Goal: Task Accomplishment & Management: Use online tool/utility

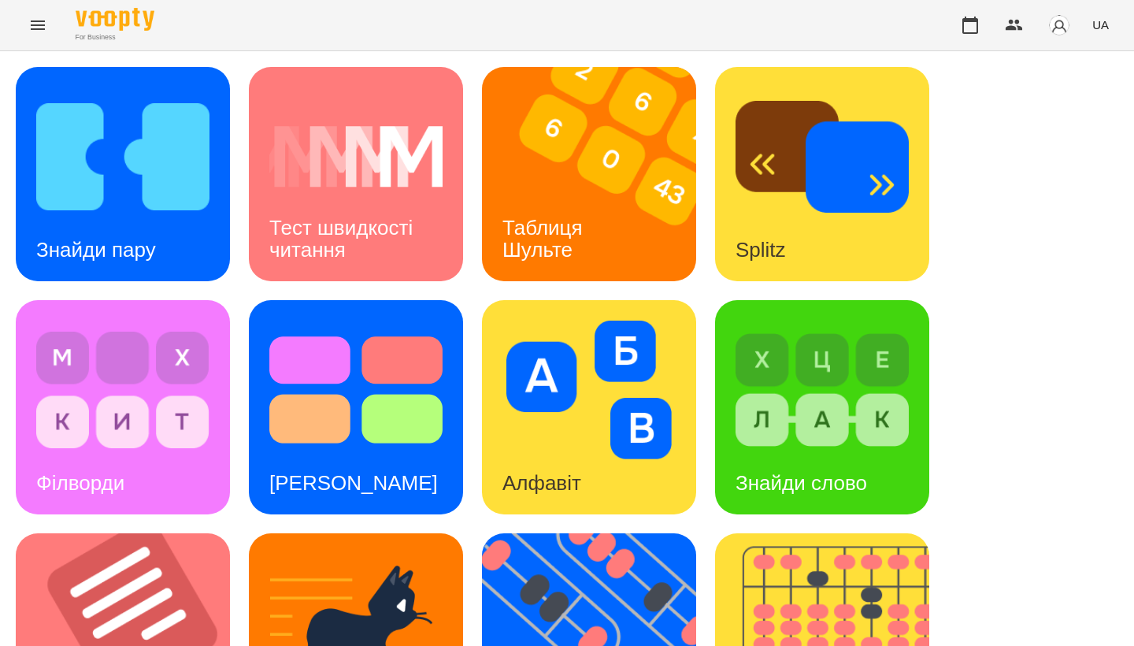
click at [39, 31] on icon "Menu" at bounding box center [37, 25] width 19 height 19
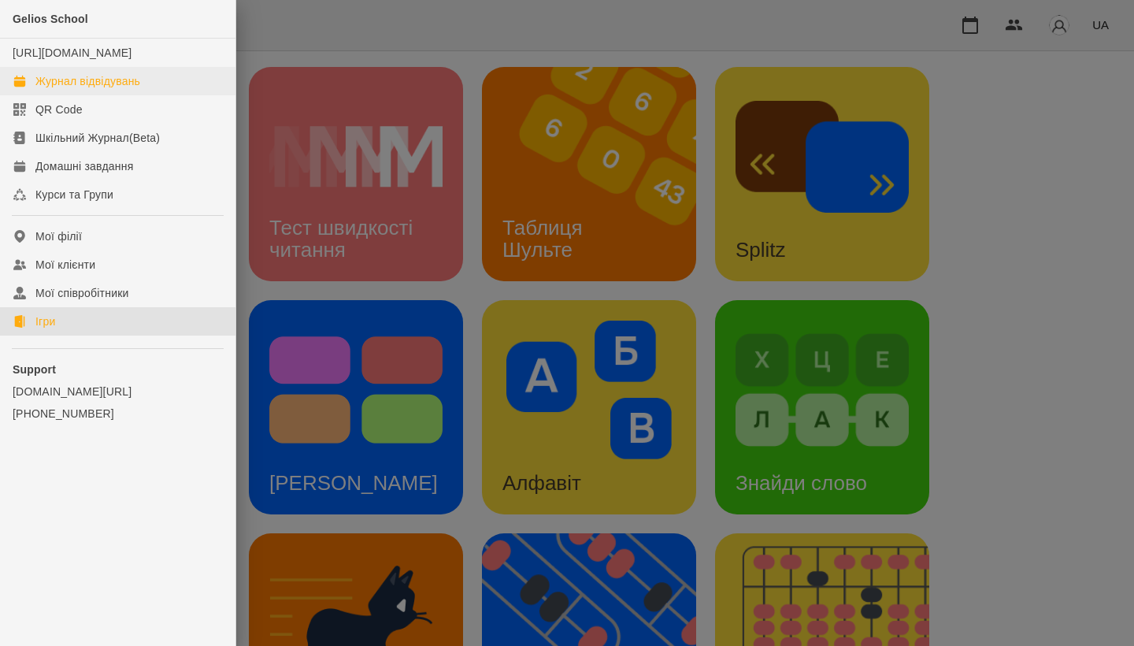
click at [97, 89] on div "Журнал відвідувань" at bounding box center [87, 81] width 105 height 16
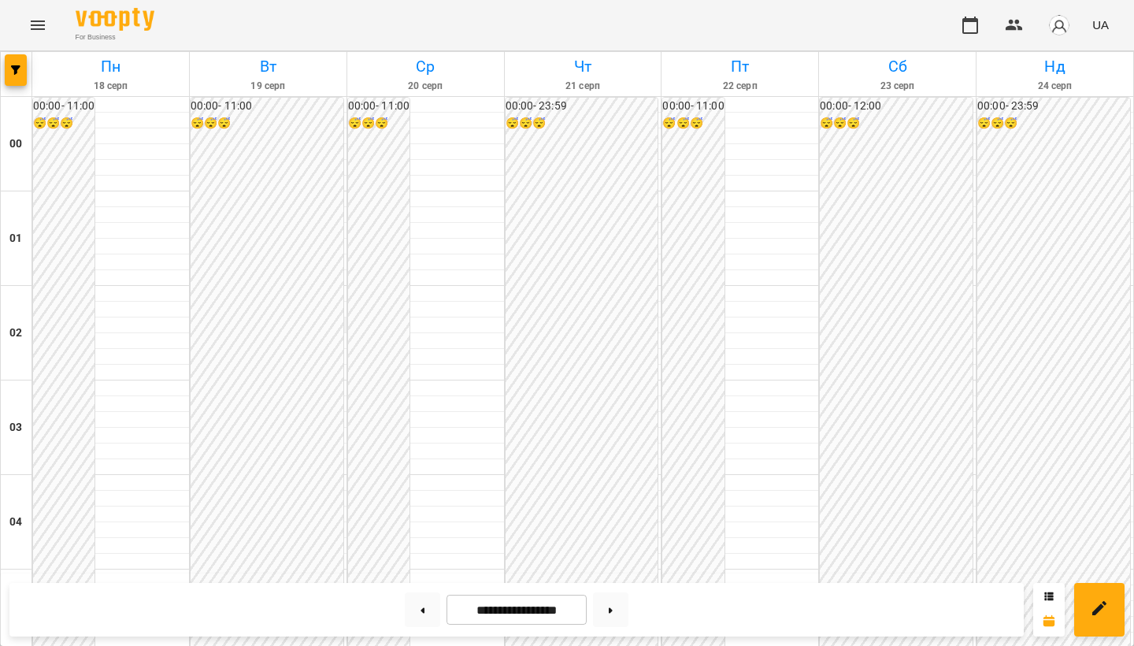
scroll to position [1473, 0]
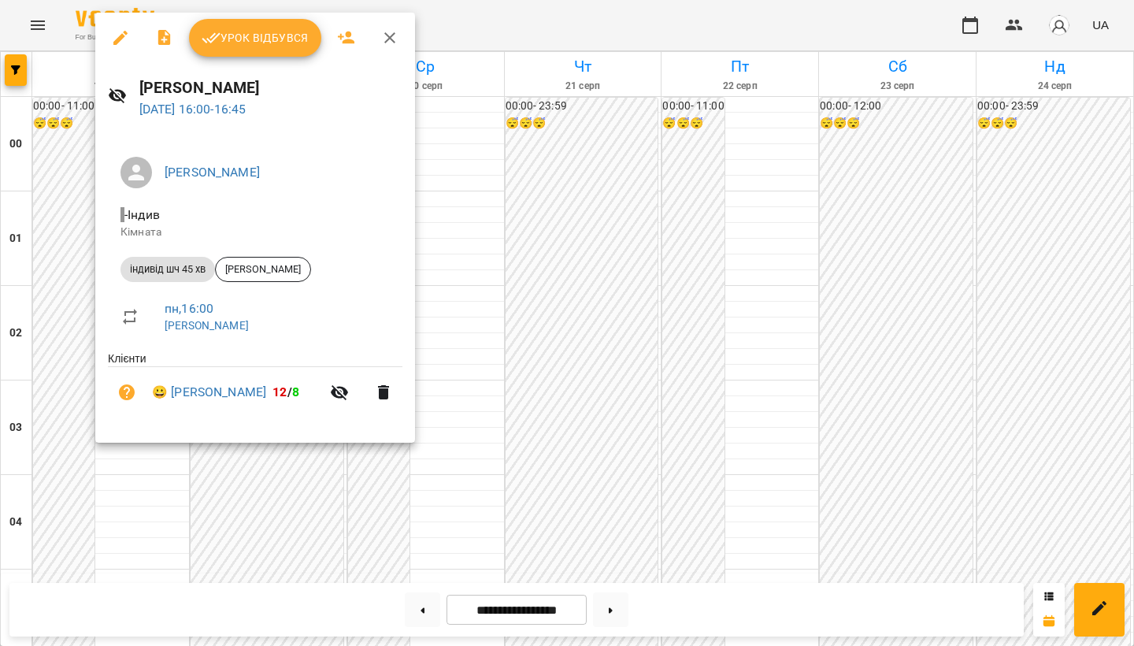
click at [530, 171] on div at bounding box center [567, 323] width 1134 height 646
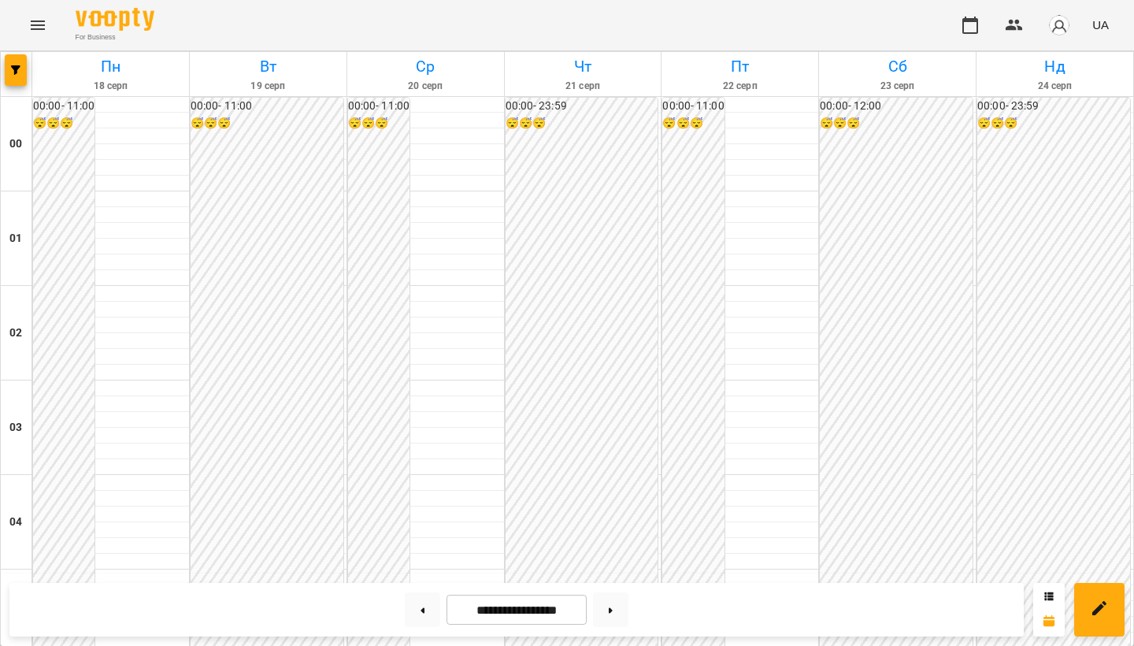
click at [42, 24] on icon "Menu" at bounding box center [37, 25] width 19 height 19
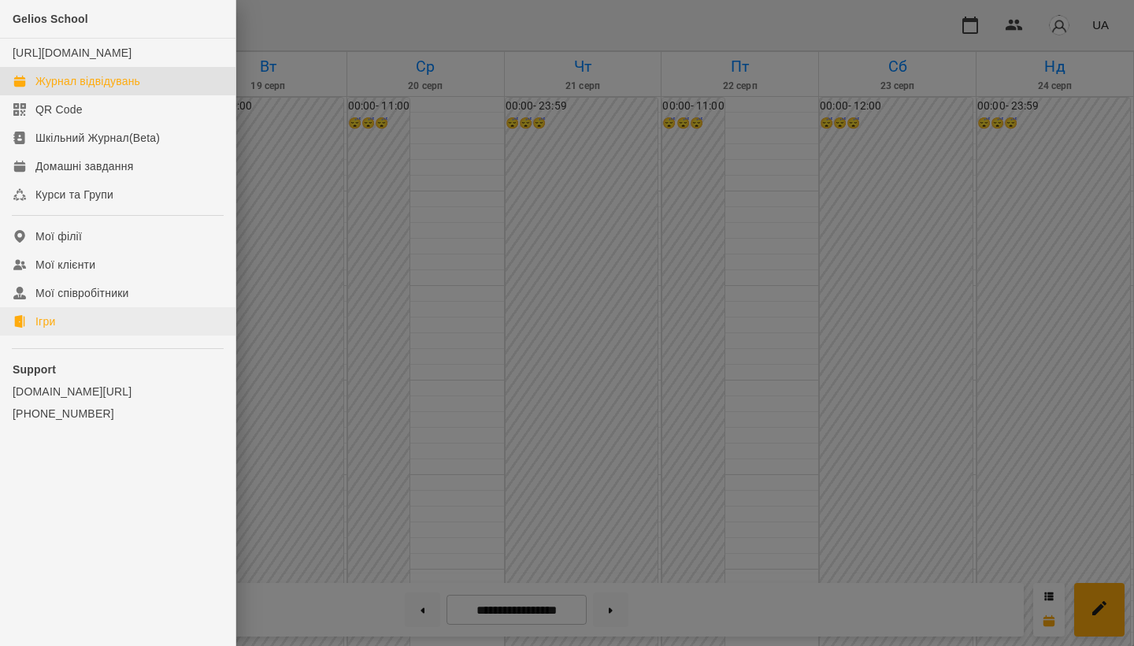
click at [77, 335] on link "Ігри" at bounding box center [117, 321] width 235 height 28
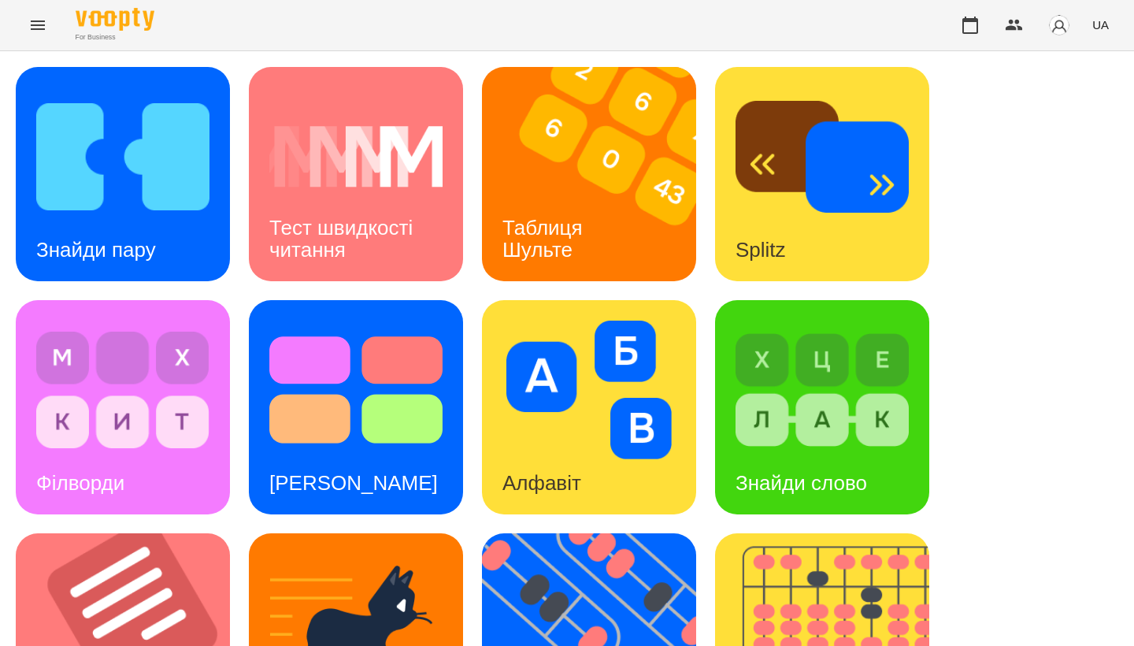
click at [239, 289] on div "Знайди пару Тест швидкості читання Таблиця Шульте Splitz Філворди Тест Струпа А…" at bounding box center [567, 640] width 1102 height 1147
click at [147, 533] on img at bounding box center [133, 640] width 234 height 214
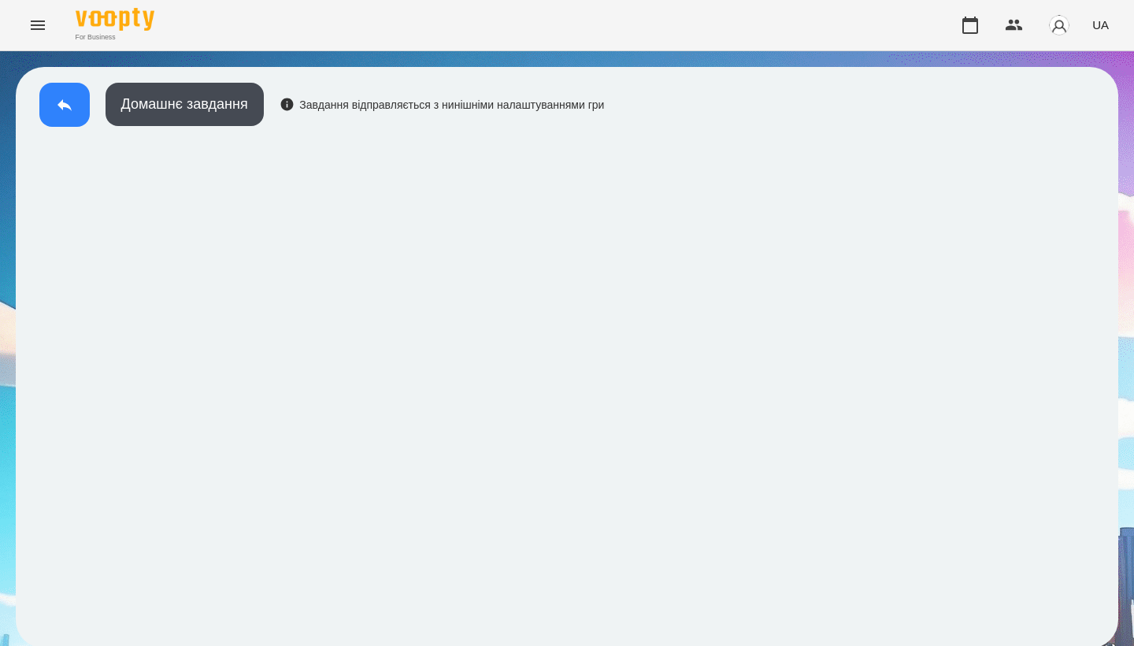
click at [53, 95] on button at bounding box center [64, 105] width 50 height 44
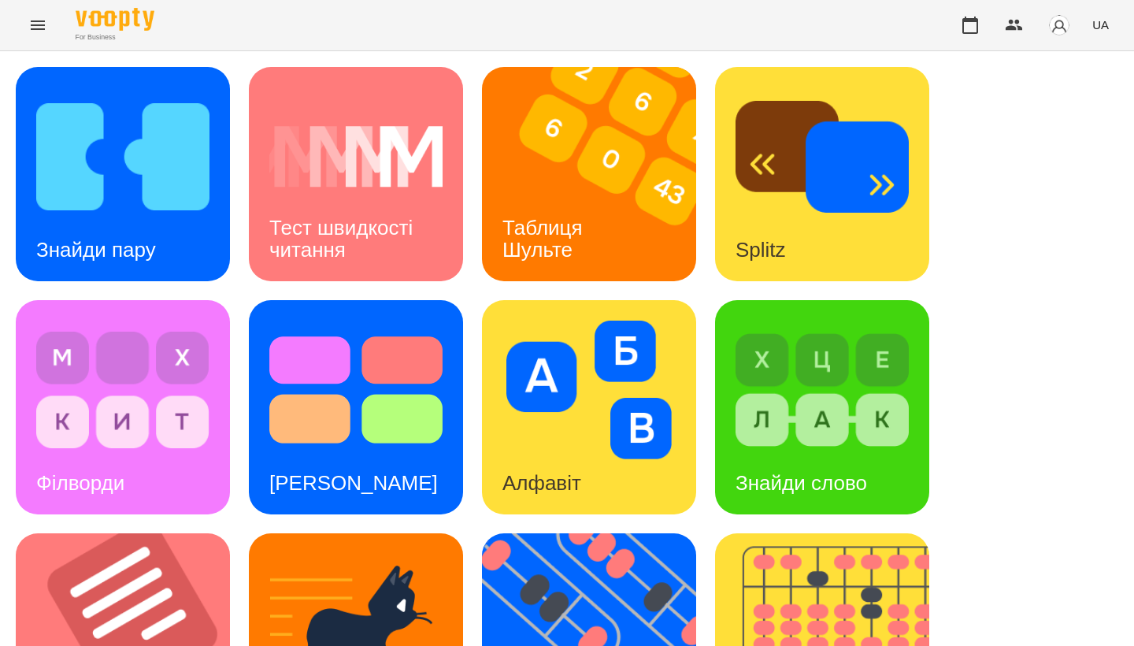
scroll to position [431, 0]
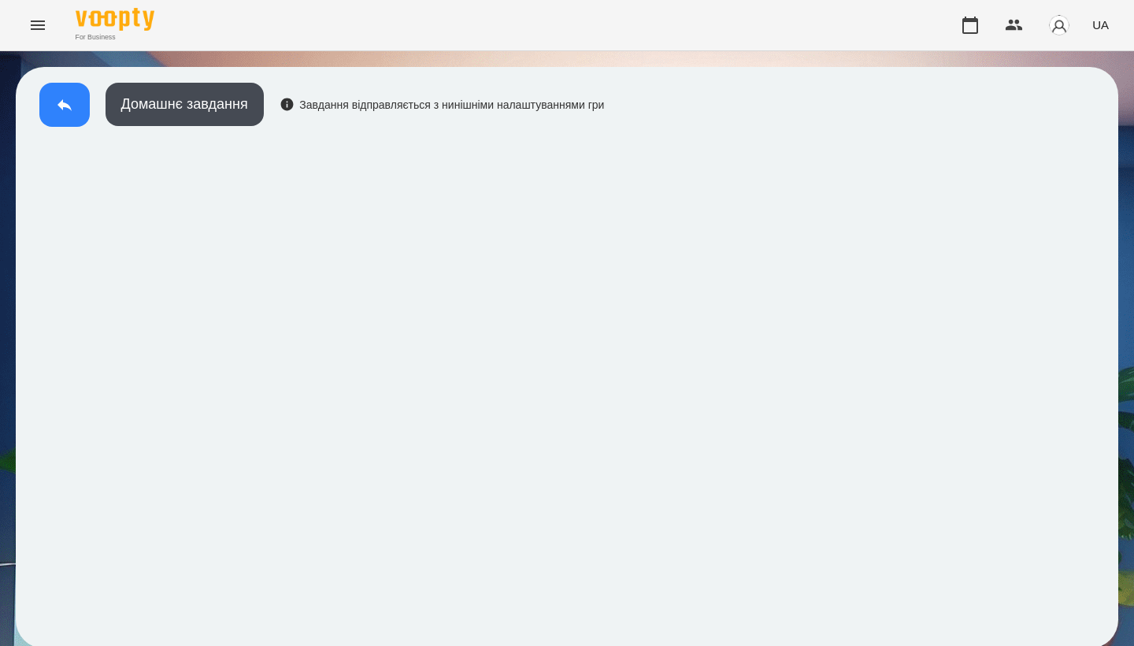
click at [64, 94] on button at bounding box center [64, 105] width 50 height 44
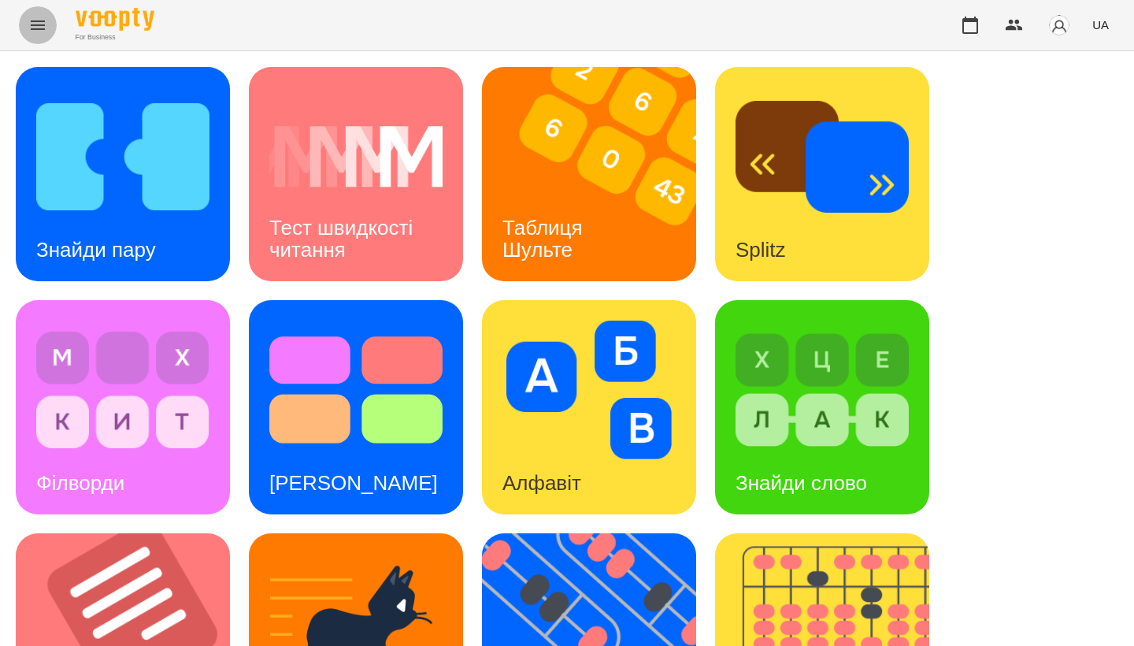
click at [38, 22] on icon "Menu" at bounding box center [38, 24] width 14 height 9
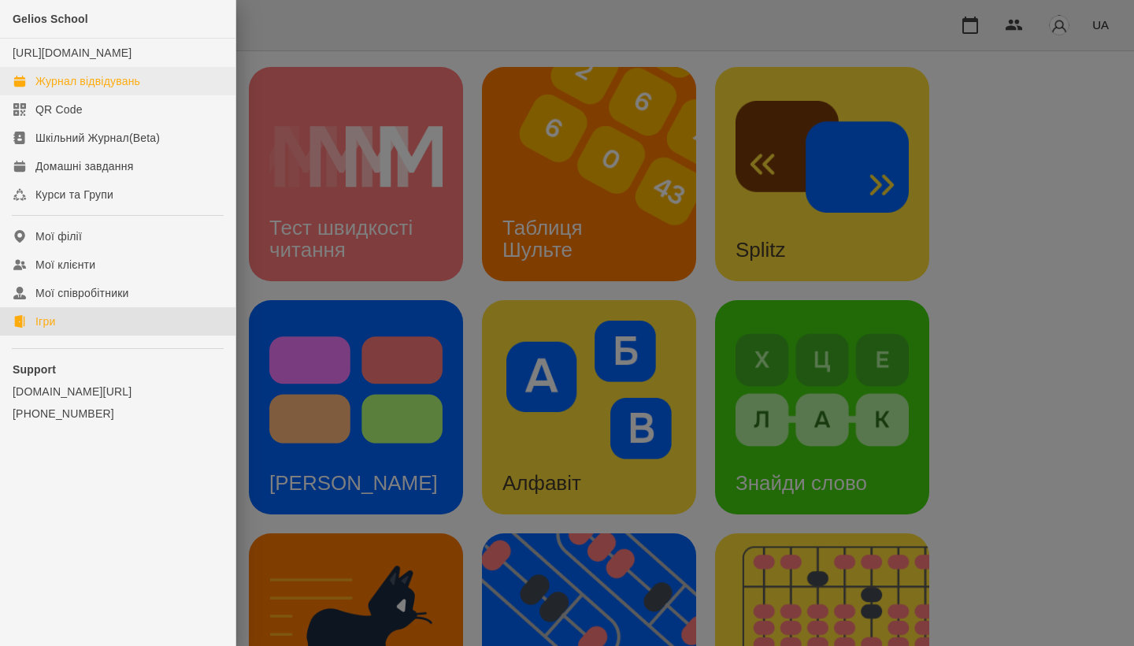
click at [95, 89] on div "Журнал відвідувань" at bounding box center [87, 81] width 105 height 16
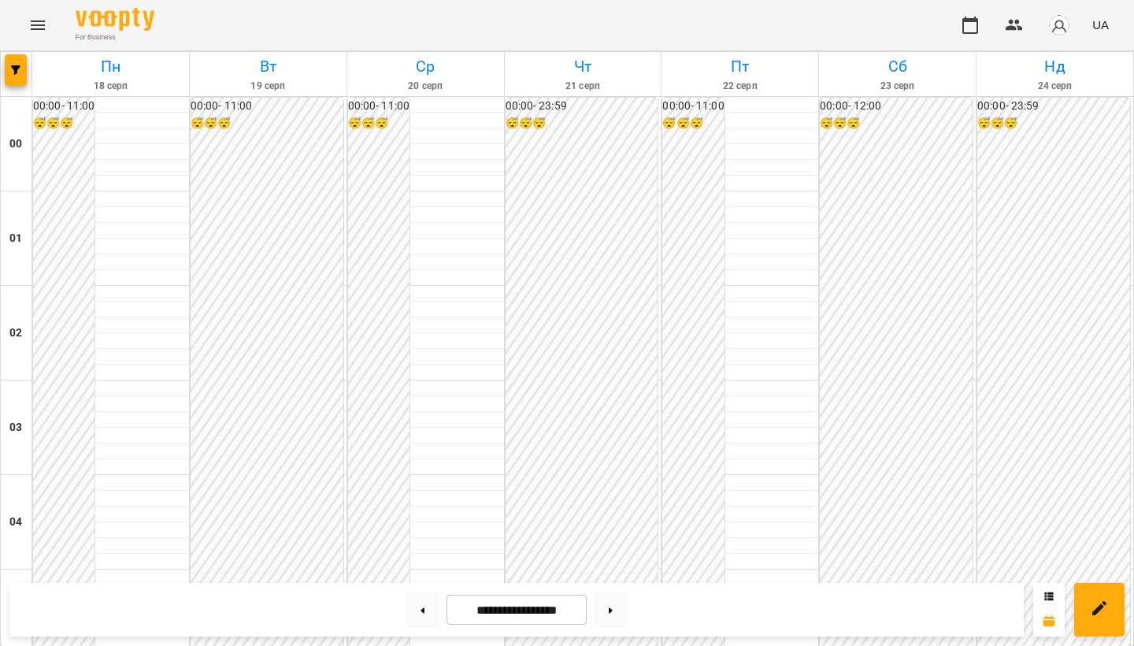
scroll to position [843, 0]
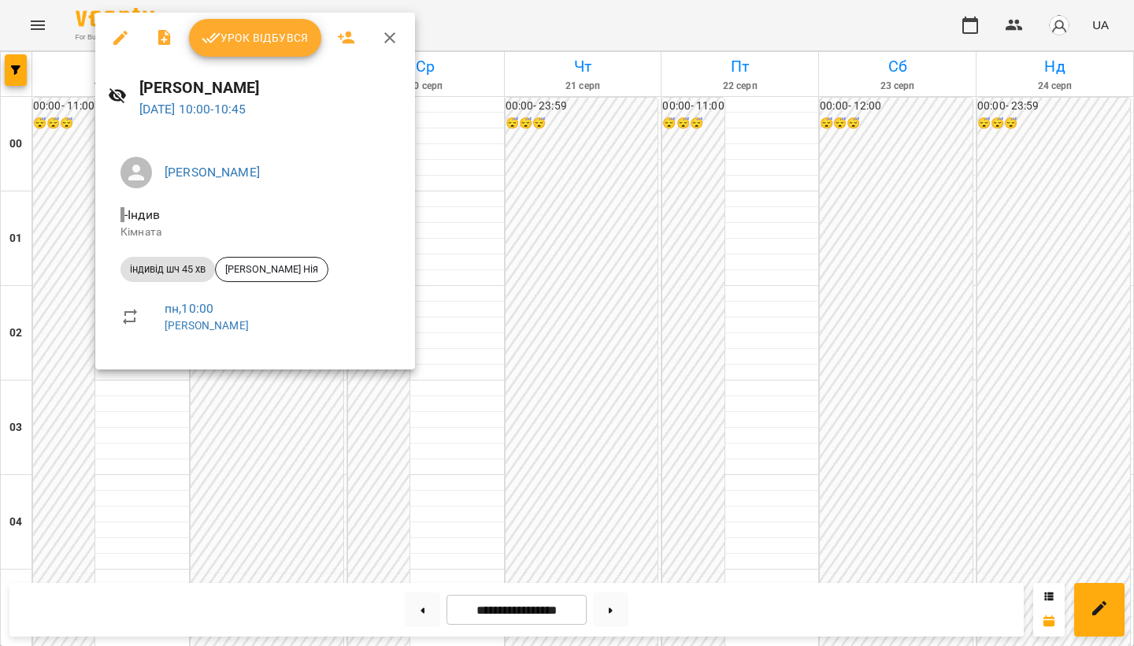
click at [128, 41] on icon "button" at bounding box center [120, 37] width 19 height 19
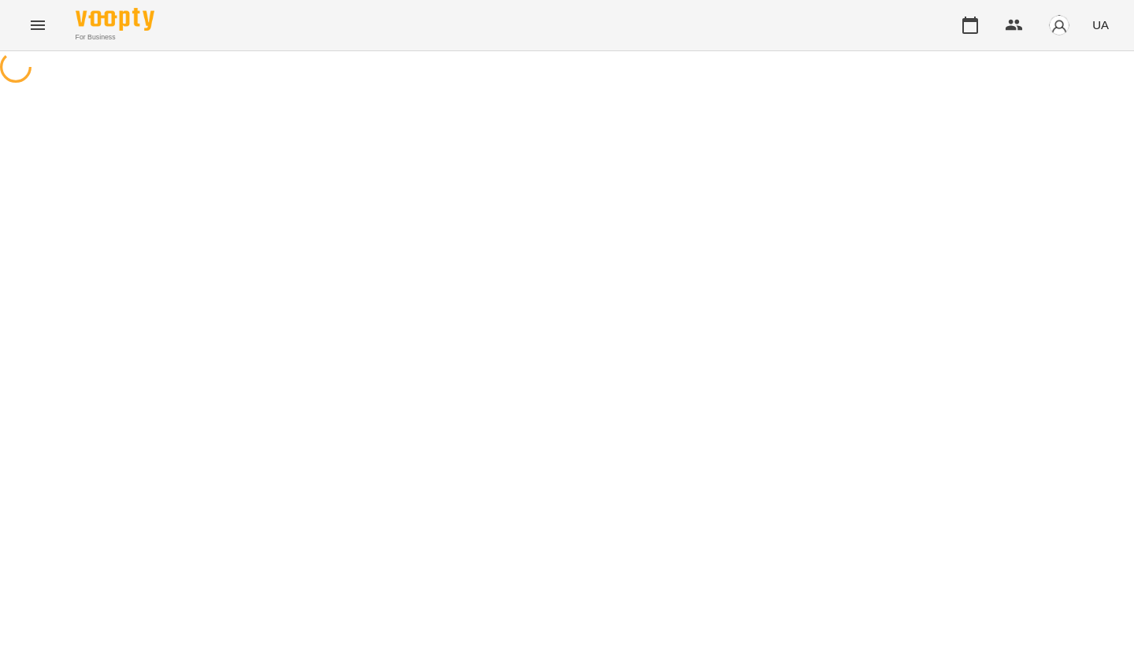
select select "**********"
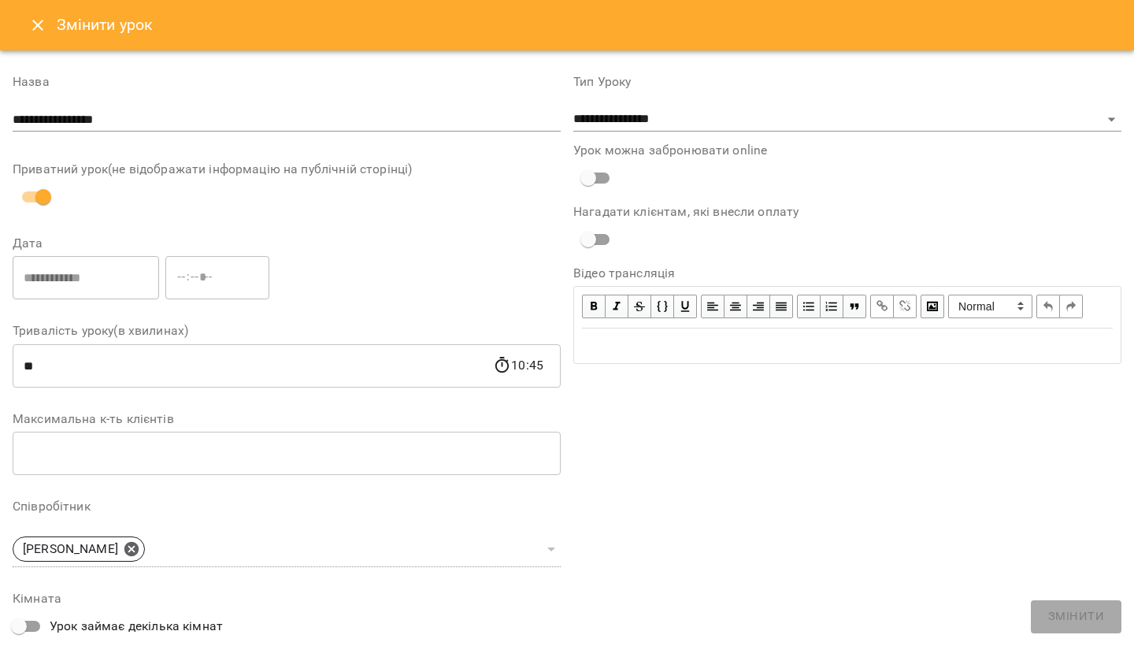
click at [13, 32] on div "Змінити урок" at bounding box center [567, 25] width 1134 height 50
click at [28, 32] on icon "Close" at bounding box center [37, 25] width 19 height 19
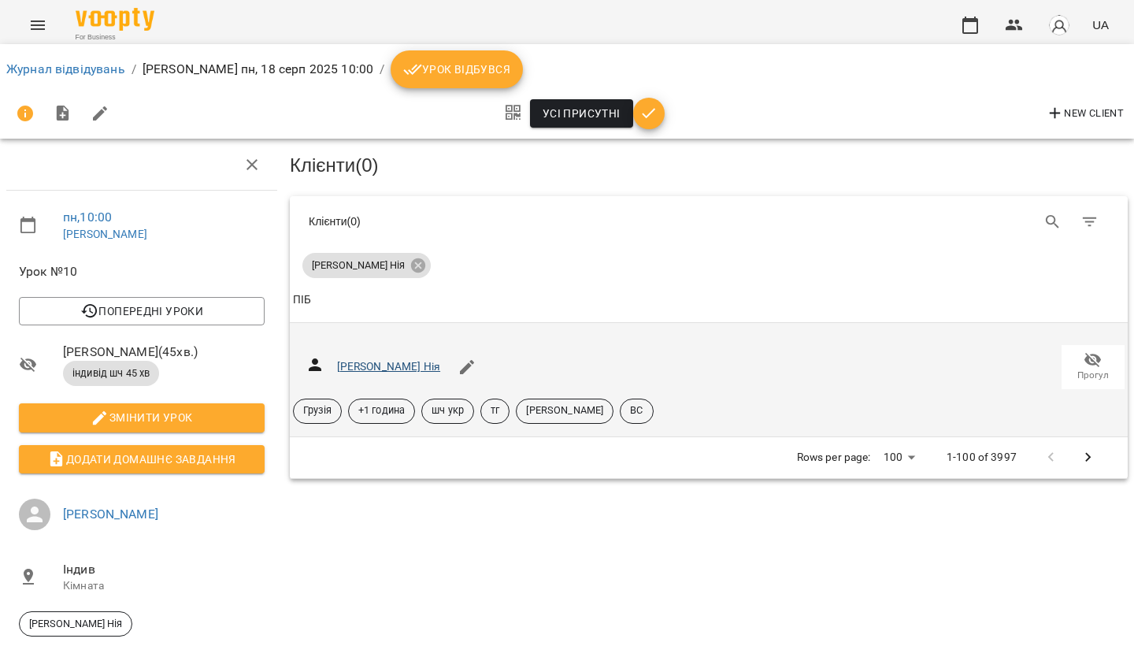
click at [373, 364] on link "[PERSON_NAME] Нія" at bounding box center [389, 366] width 104 height 13
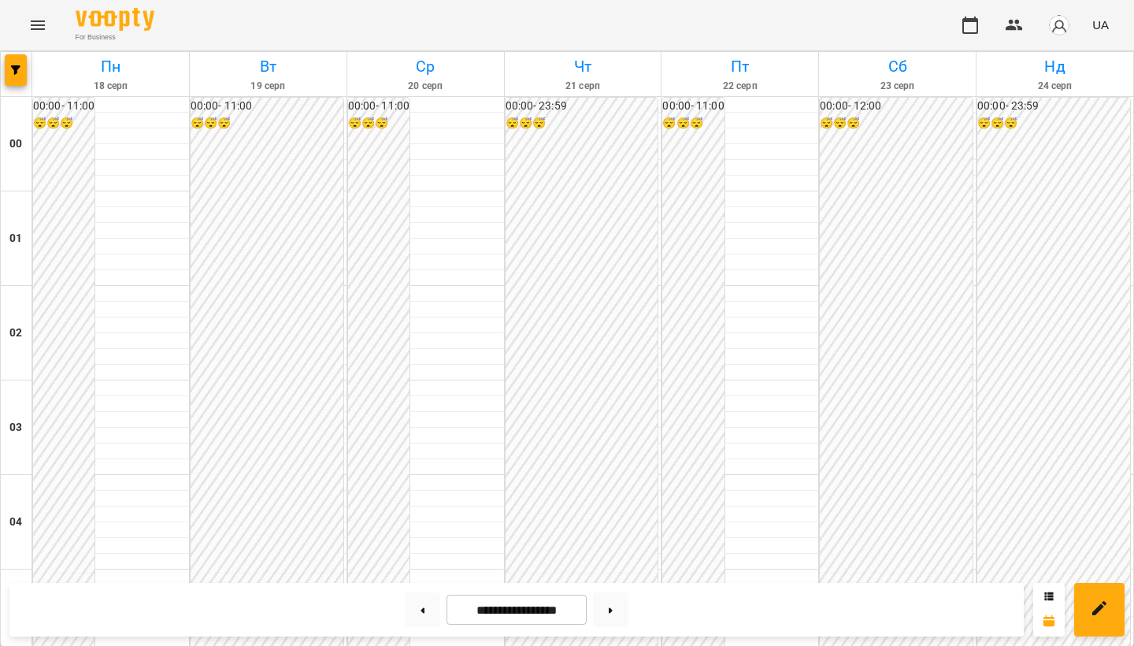
scroll to position [1388, 0]
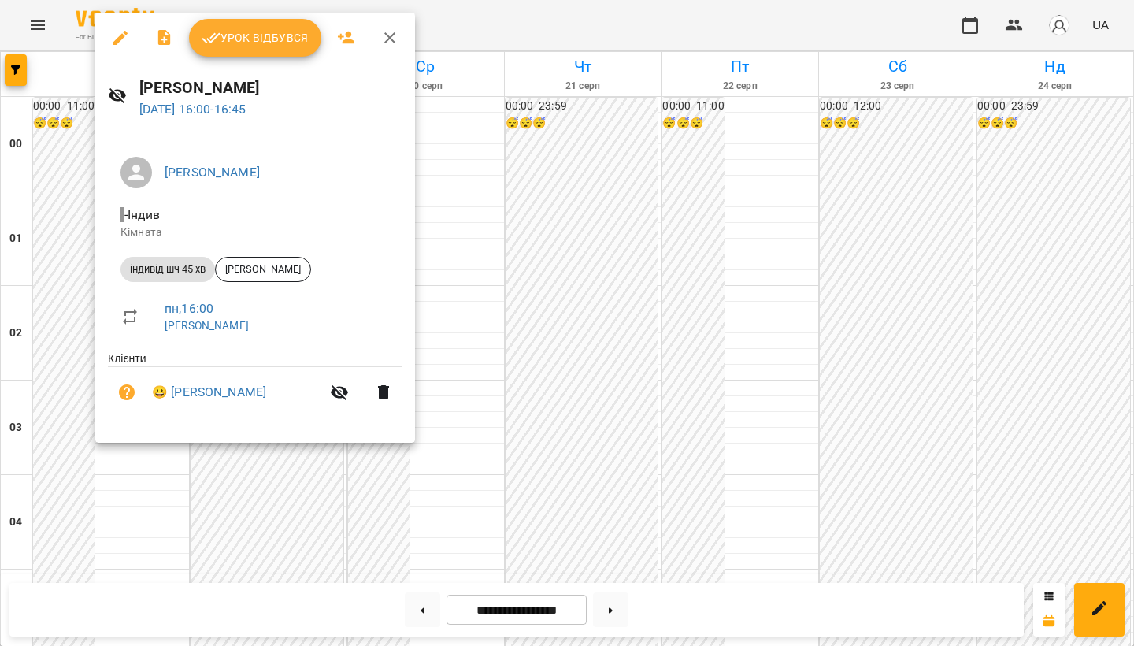
click at [258, 49] on button "Урок відбувся" at bounding box center [255, 38] width 132 height 38
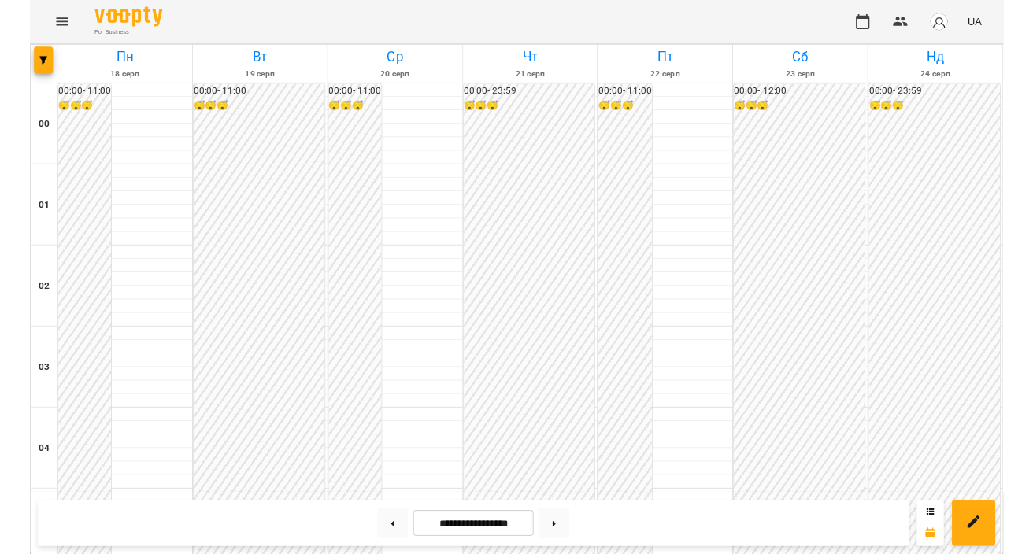
scroll to position [1469, 0]
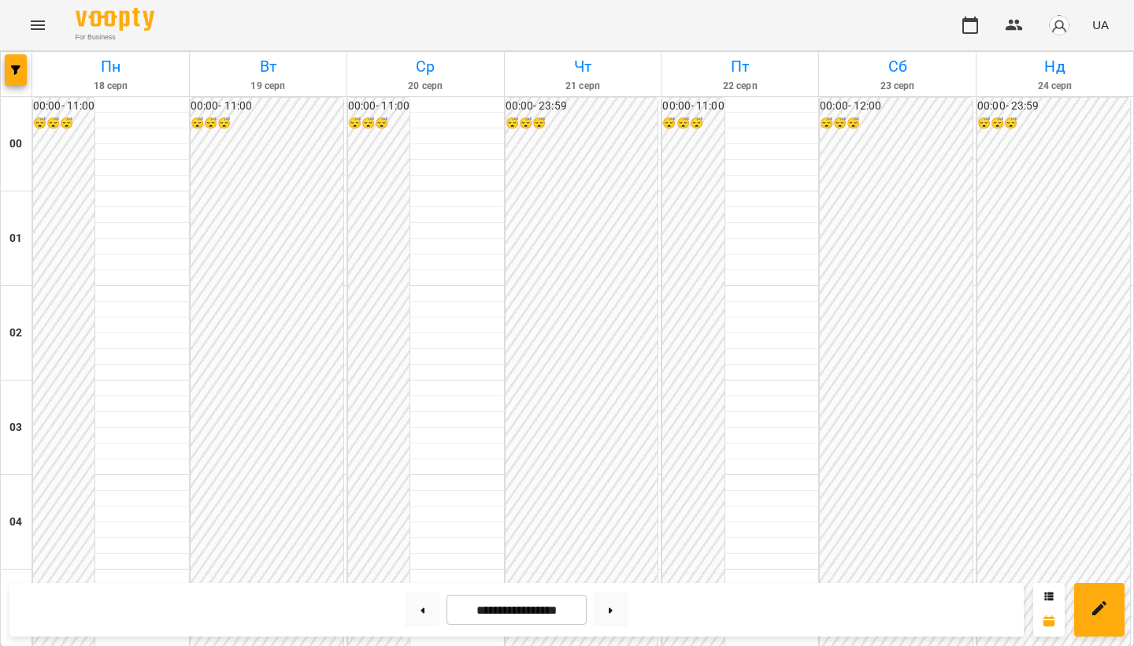
click at [38, 28] on icon "Menu" at bounding box center [37, 25] width 19 height 19
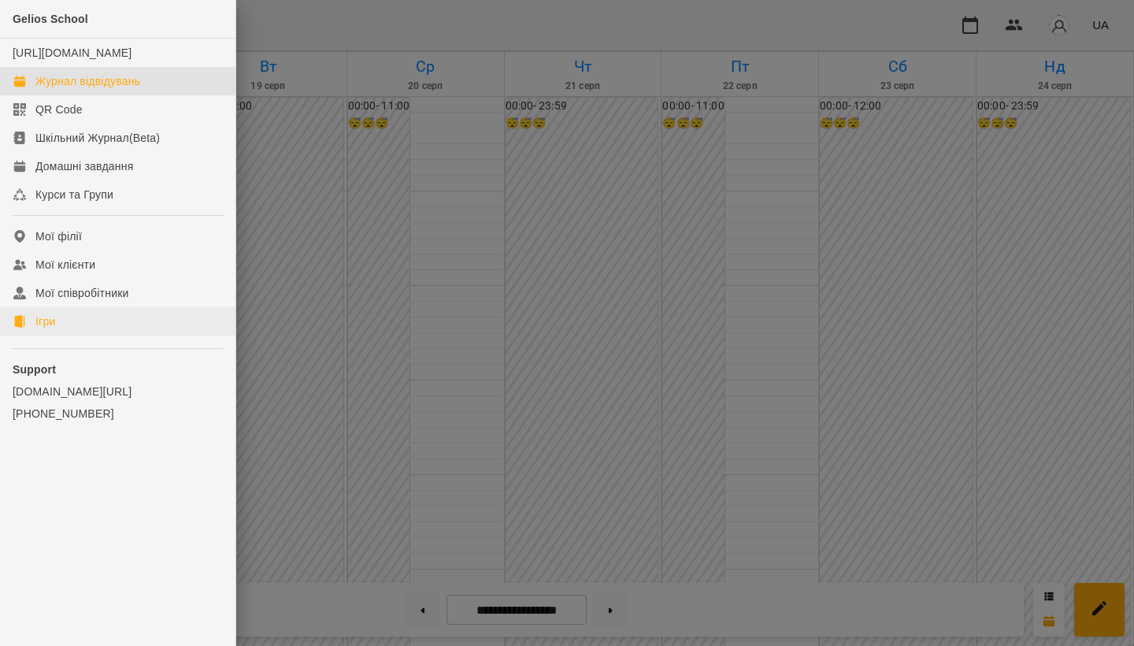
click at [92, 333] on link "Ігри" at bounding box center [117, 321] width 235 height 28
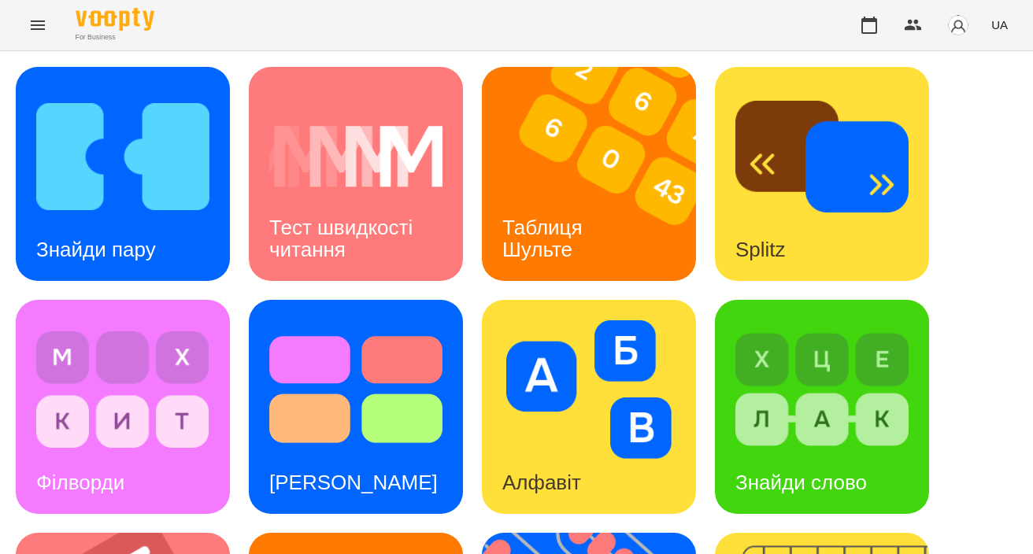
click at [132, 147] on img at bounding box center [122, 156] width 173 height 139
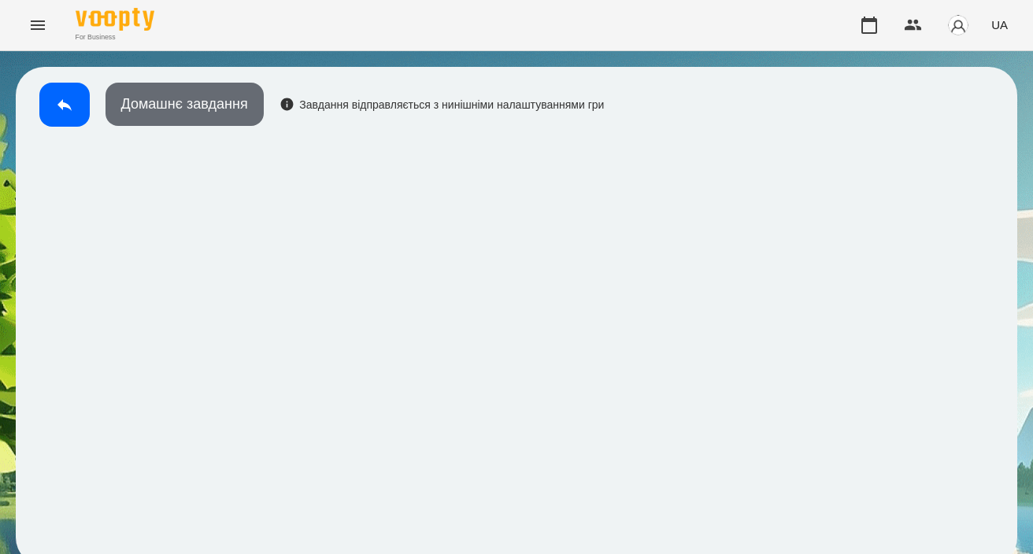
click at [221, 106] on button "Домашнє завдання" at bounding box center [185, 104] width 158 height 43
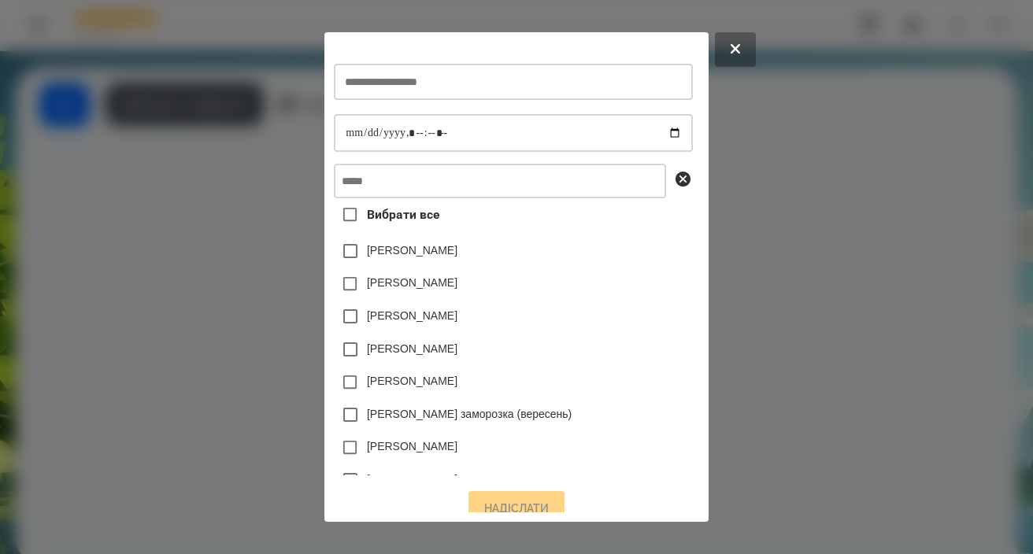
click at [471, 106] on div at bounding box center [513, 82] width 358 height 65
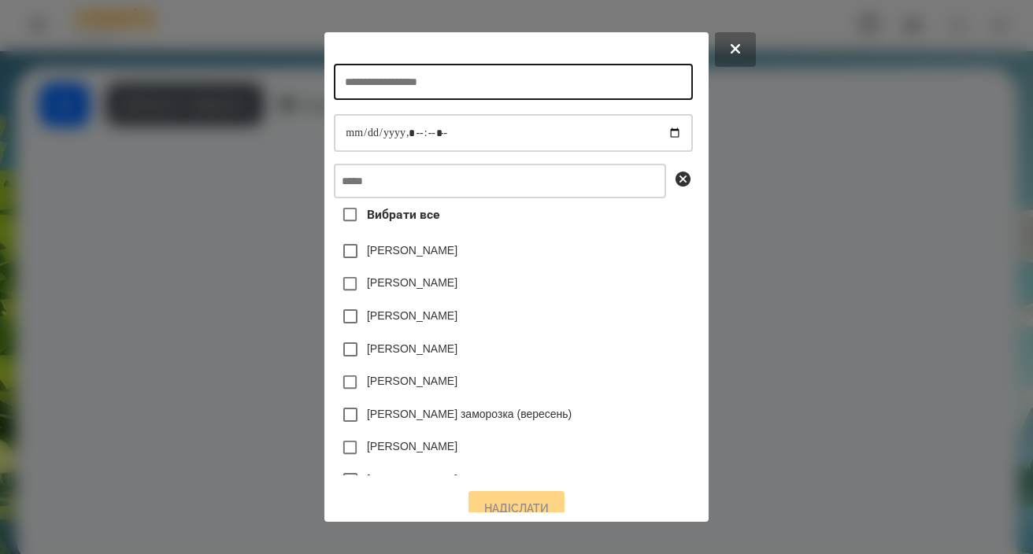
click at [454, 85] on input "text" at bounding box center [513, 82] width 358 height 36
type input "**********"
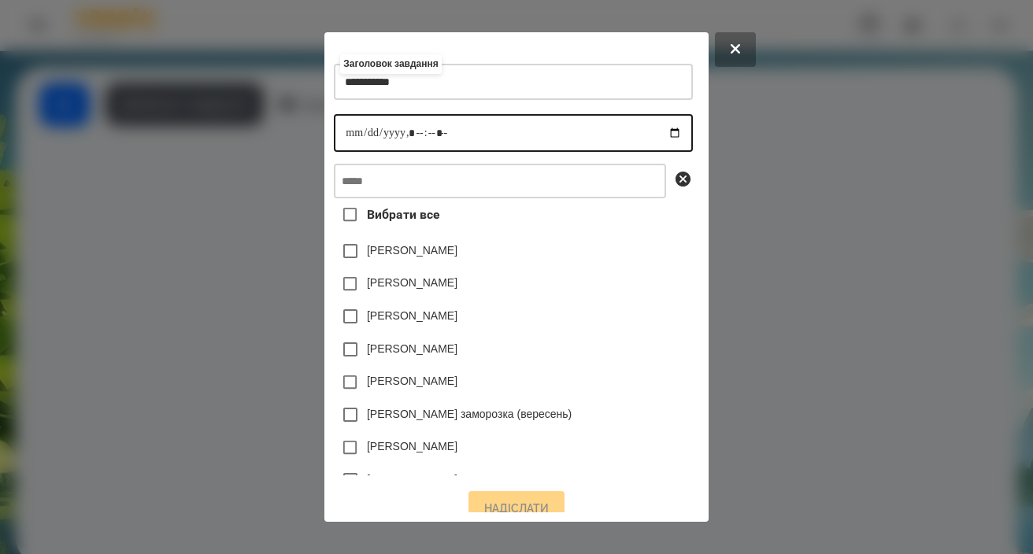
click at [334, 146] on input "datetime-local" at bounding box center [513, 133] width 358 height 38
click at [402, 134] on input "datetime-local" at bounding box center [513, 133] width 358 height 38
type input "**********"
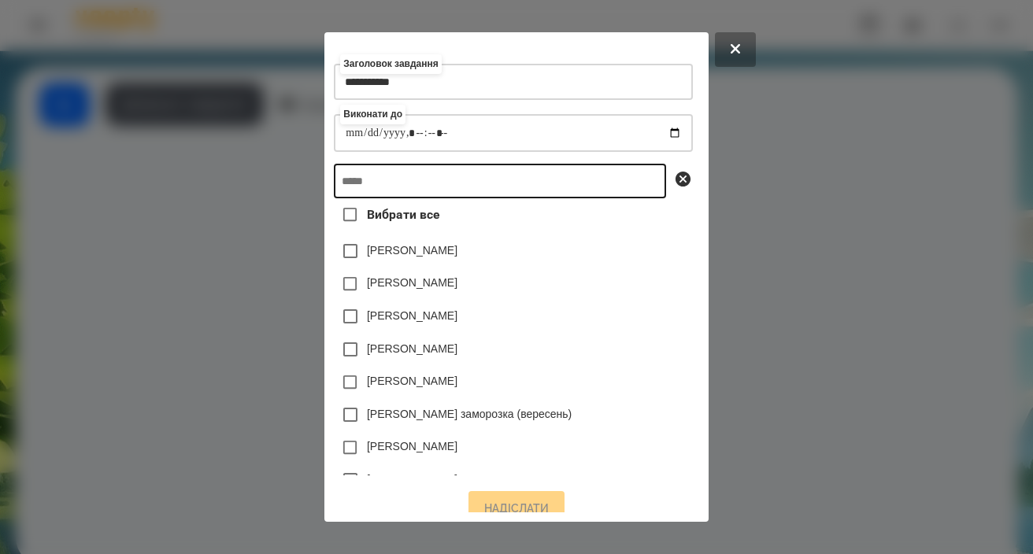
click at [450, 191] on input "text" at bounding box center [500, 181] width 332 height 35
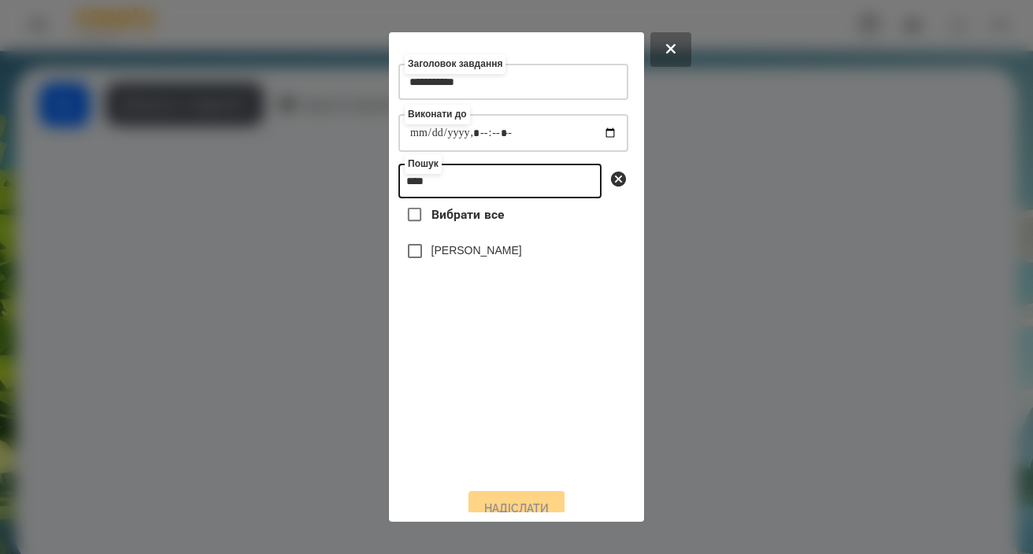
type input "****"
click at [487, 258] on label "Вероніка Скиба" at bounding box center [477, 251] width 91 height 16
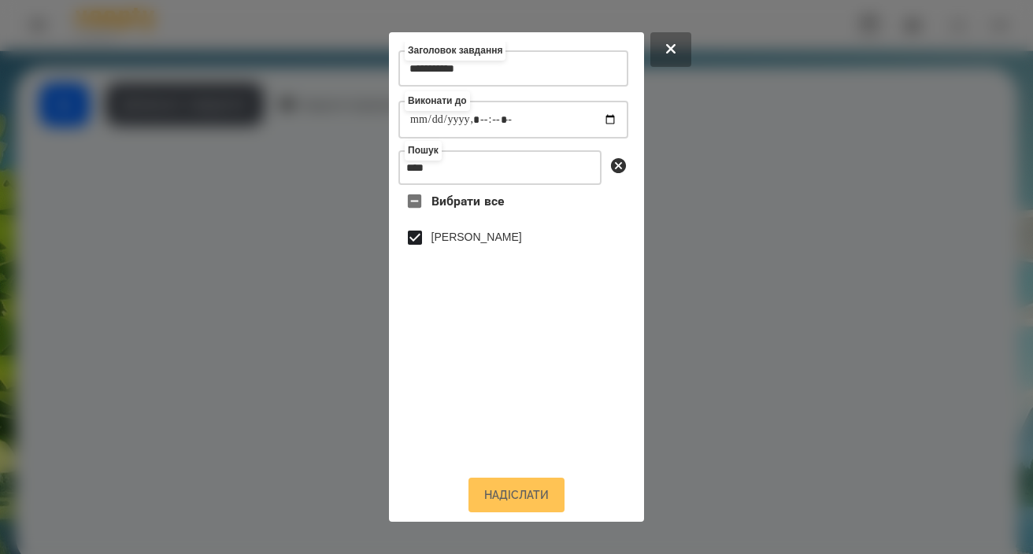
scroll to position [26, 0]
click at [535, 489] on button "Надіслати" at bounding box center [517, 495] width 96 height 35
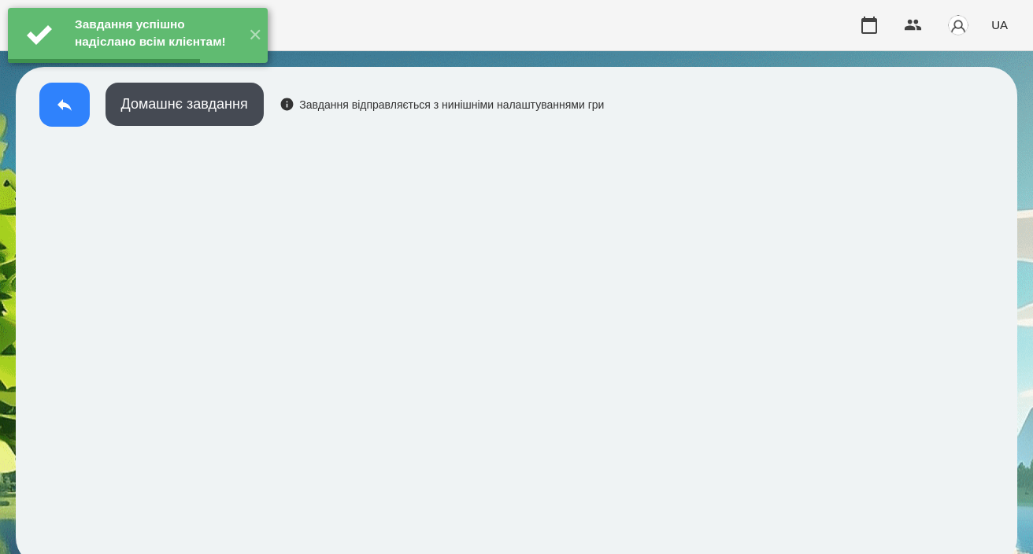
click at [69, 113] on icon at bounding box center [64, 104] width 19 height 19
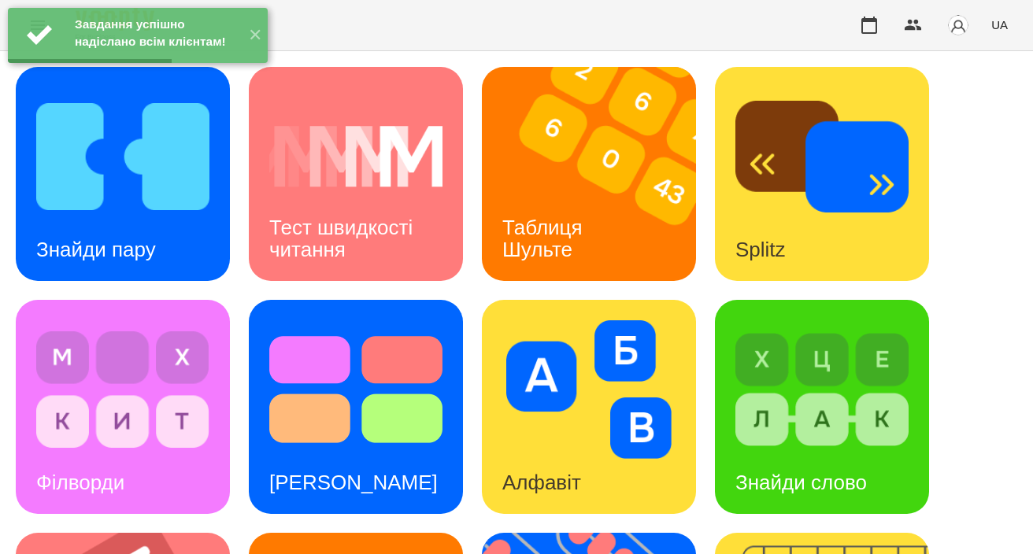
click at [550, 165] on img at bounding box center [599, 174] width 234 height 214
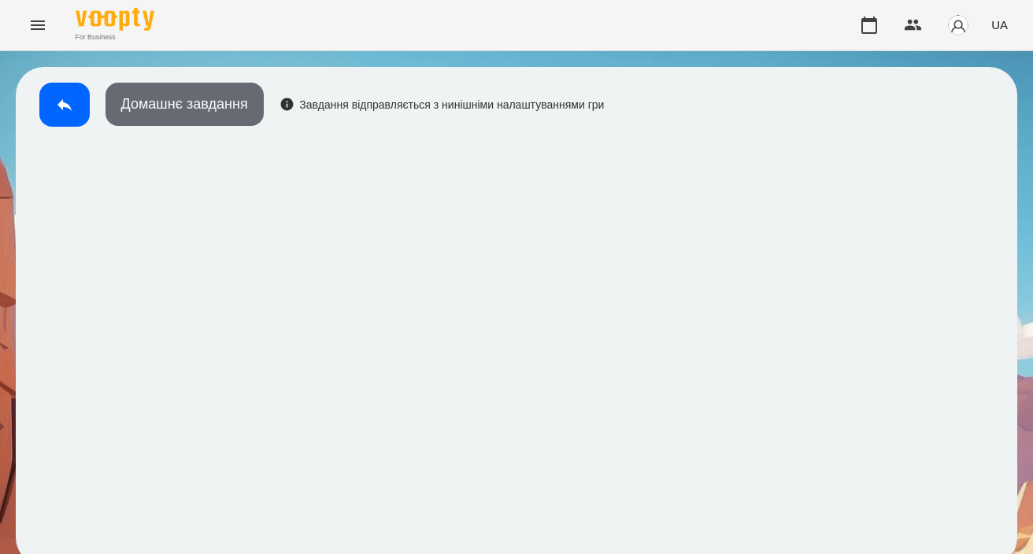
click at [248, 94] on button "Домашнє завдання" at bounding box center [185, 104] width 158 height 43
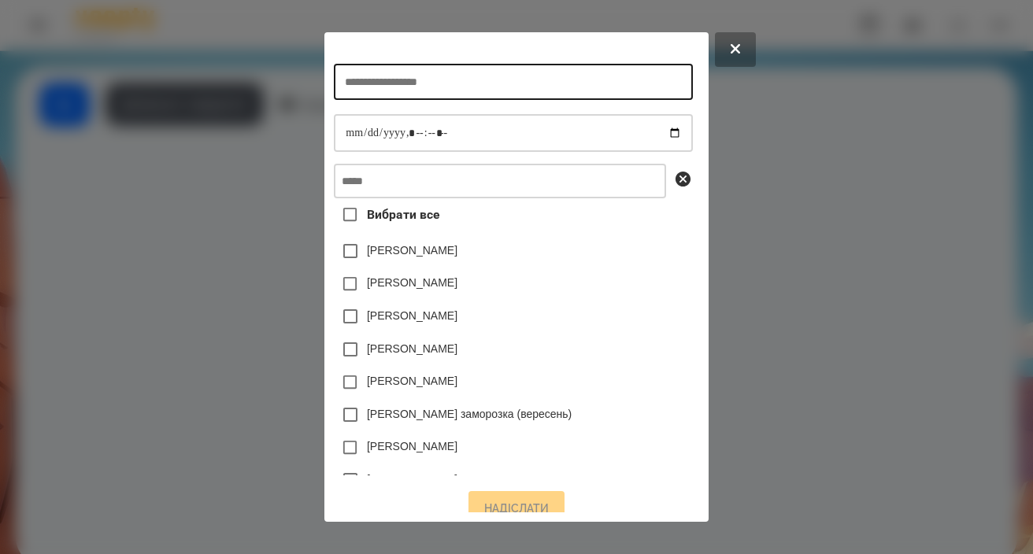
click at [461, 92] on input "text" at bounding box center [513, 82] width 358 height 36
type input "**********"
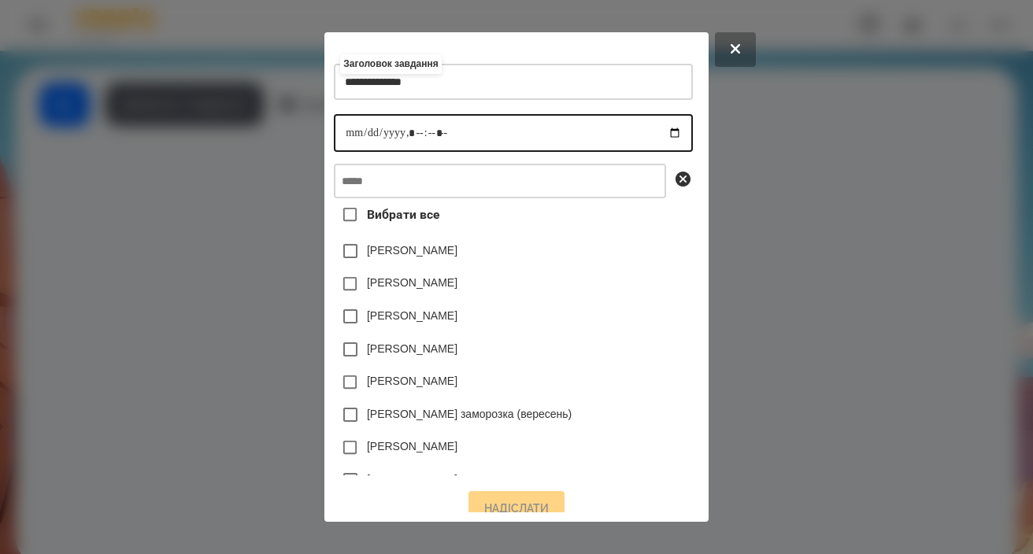
click at [345, 140] on input "datetime-local" at bounding box center [513, 133] width 358 height 38
click at [412, 131] on input "datetime-local" at bounding box center [513, 133] width 358 height 38
type input "**********"
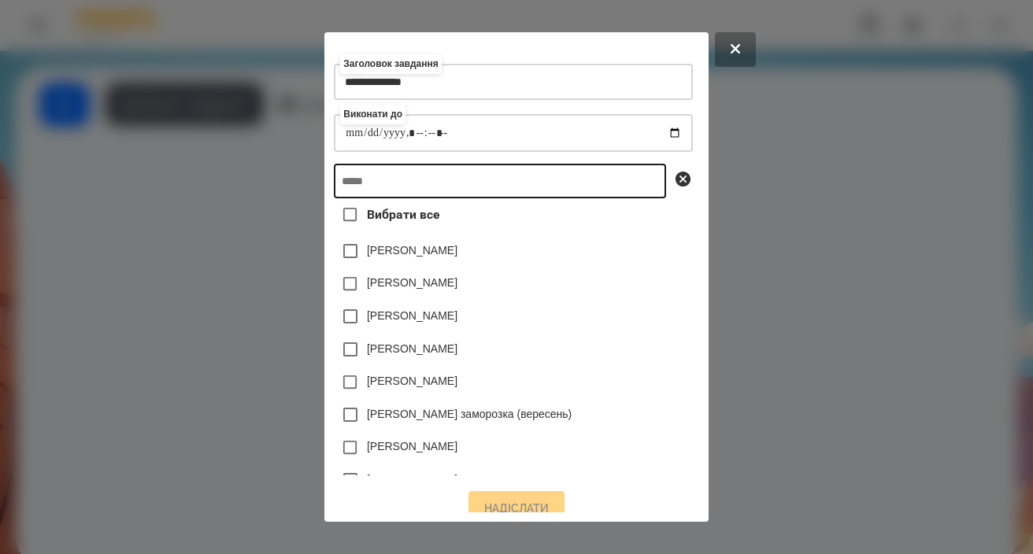
click at [443, 187] on input "text" at bounding box center [500, 181] width 332 height 35
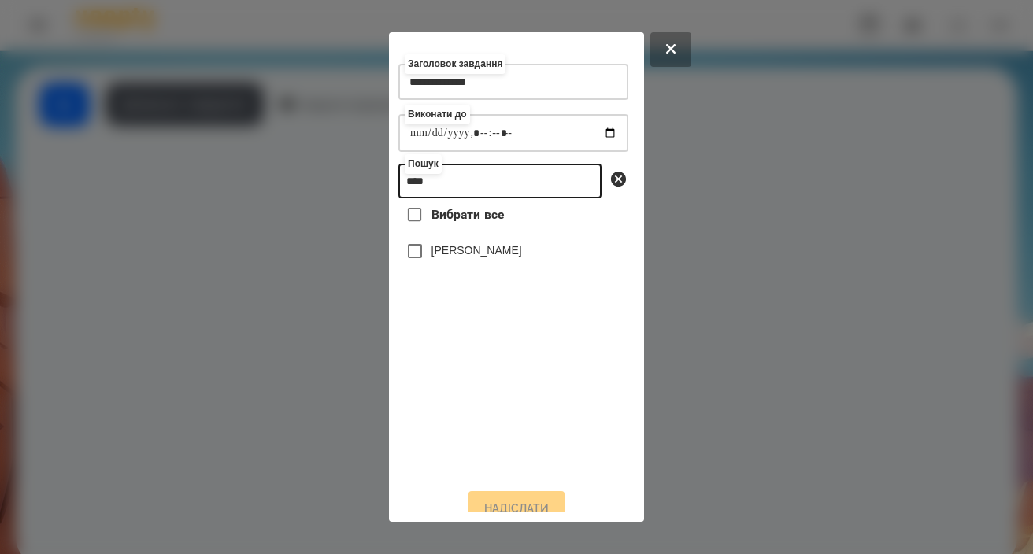
type input "****"
click at [472, 258] on label "Вероніка Скиба" at bounding box center [477, 251] width 91 height 16
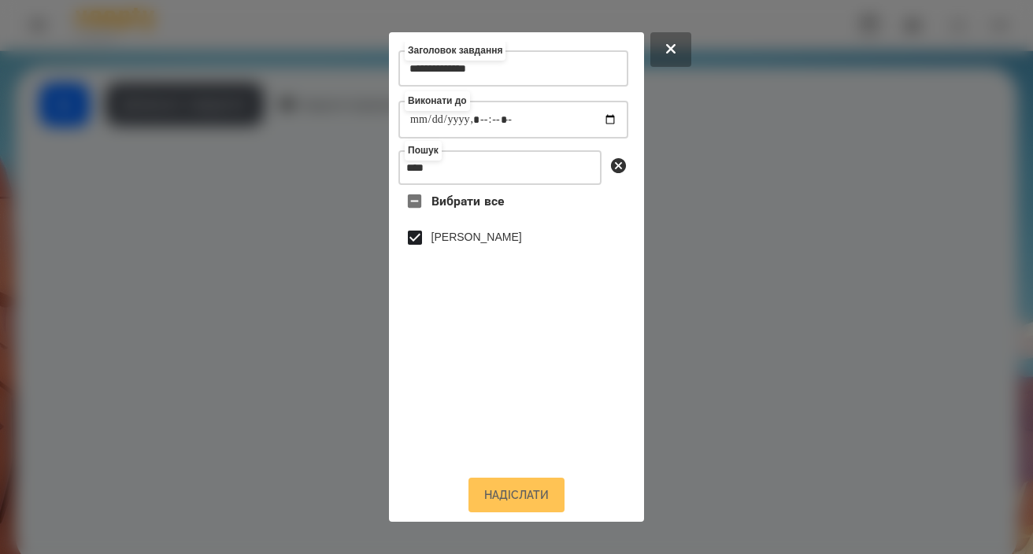
scroll to position [26, 0]
click at [506, 492] on button "Надіслати" at bounding box center [517, 495] width 96 height 35
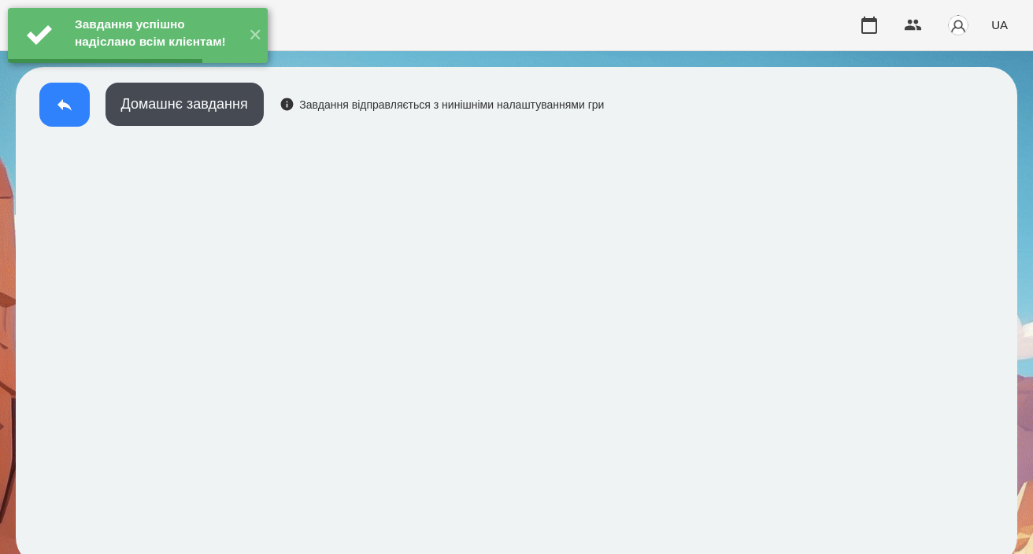
click at [65, 111] on icon at bounding box center [64, 104] width 19 height 19
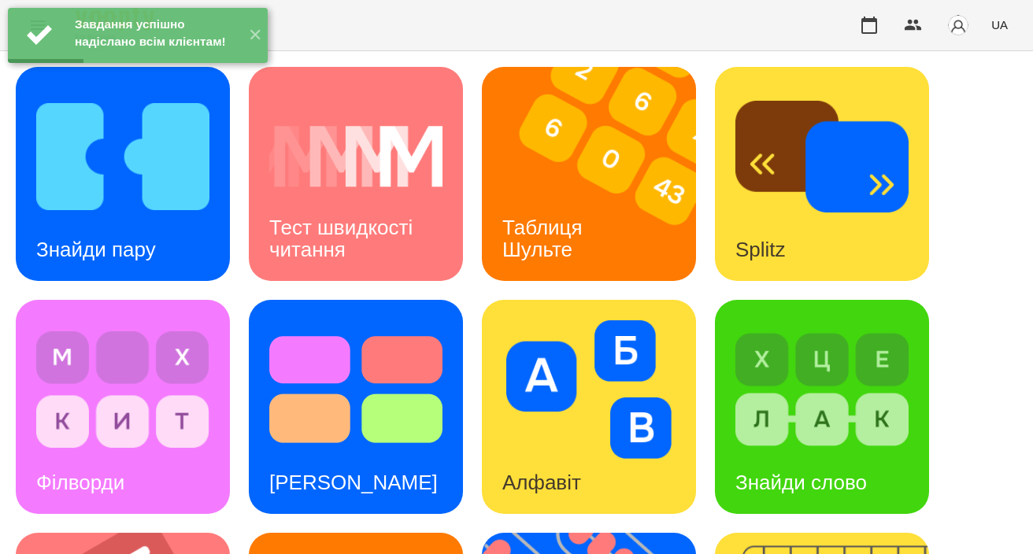
scroll to position [275, 0]
click at [550, 471] on h3 "Алфавіт" at bounding box center [541, 483] width 79 height 24
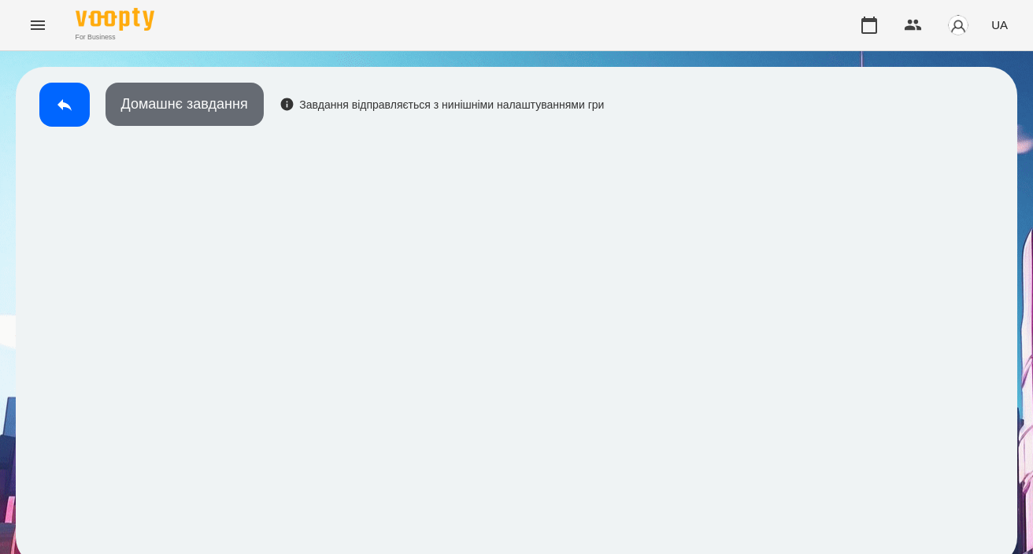
click at [243, 109] on button "Домашнє завдання" at bounding box center [185, 104] width 158 height 43
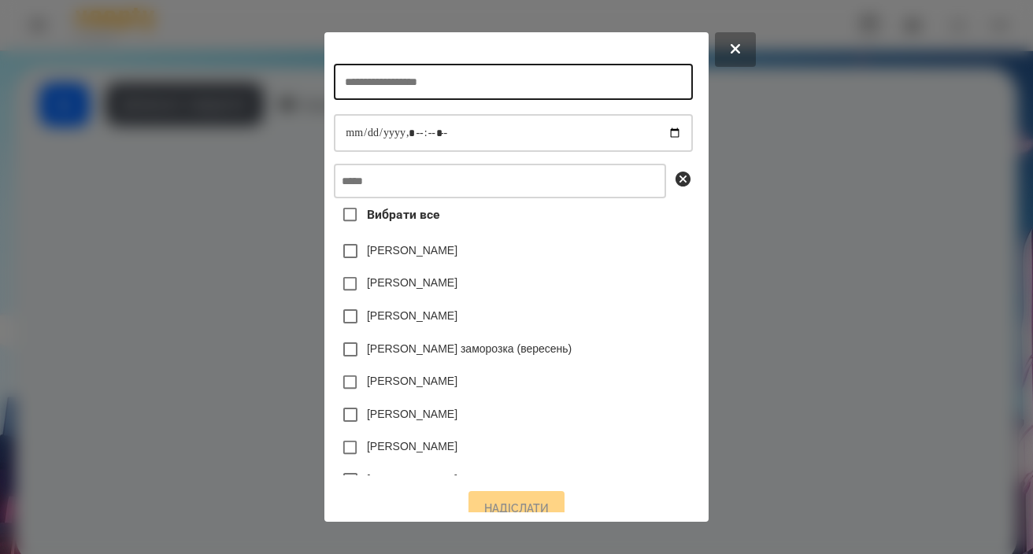
click at [453, 96] on input "text" at bounding box center [513, 82] width 358 height 36
type input "*******"
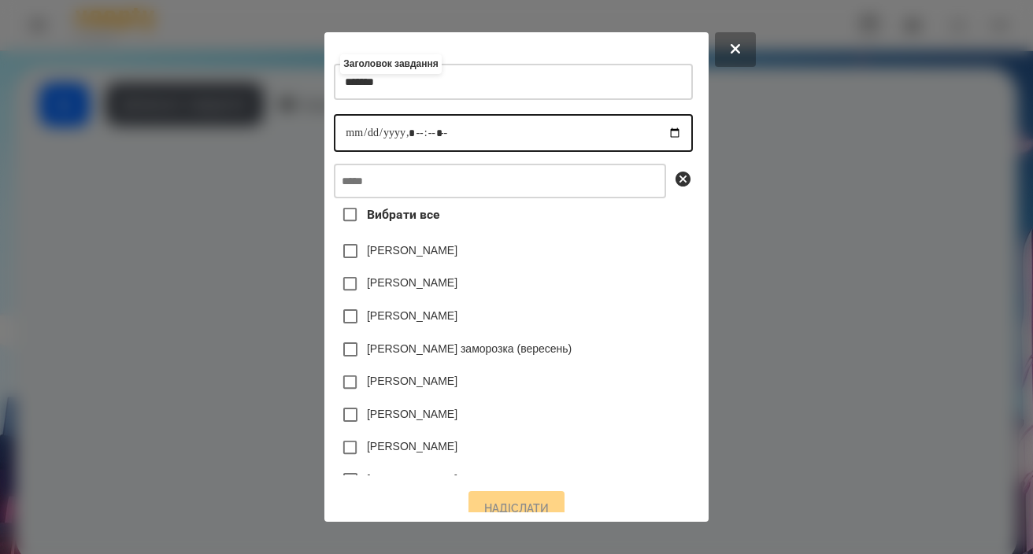
click at [335, 140] on input "datetime-local" at bounding box center [513, 133] width 358 height 38
click at [409, 130] on input "datetime-local" at bounding box center [513, 133] width 358 height 38
type input "**********"
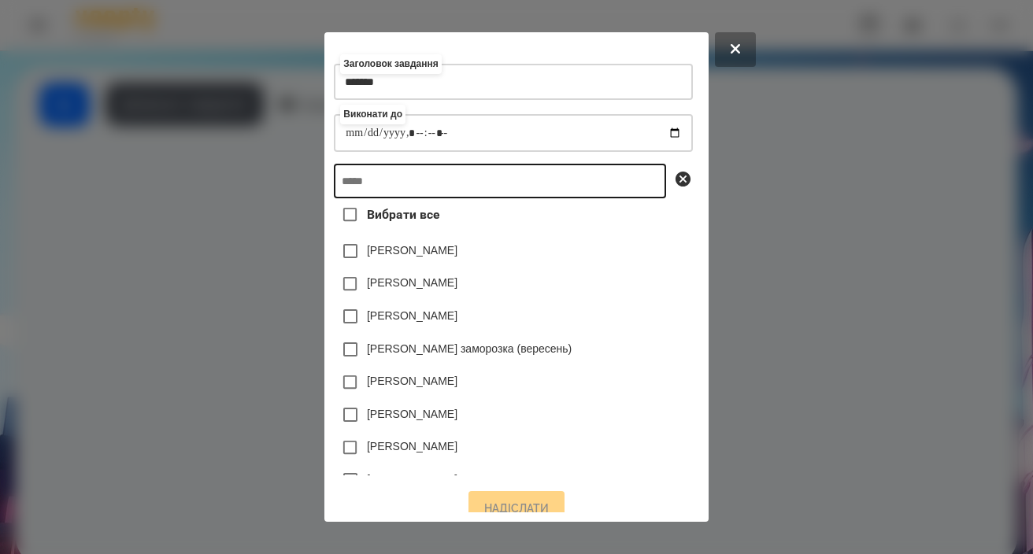
click at [455, 181] on input "text" at bounding box center [500, 181] width 332 height 35
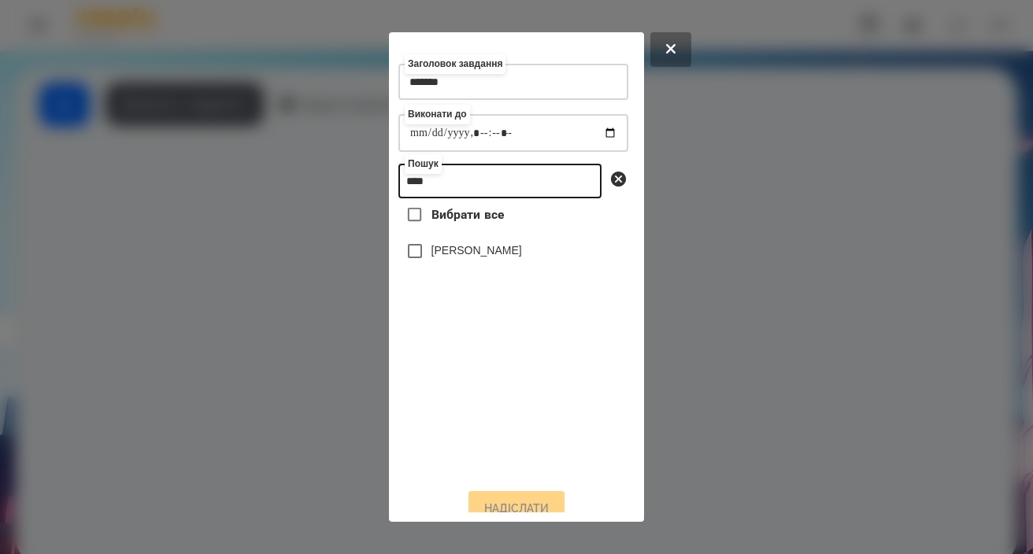
type input "****"
click at [498, 258] on label "Вероніка Скиба" at bounding box center [477, 251] width 91 height 16
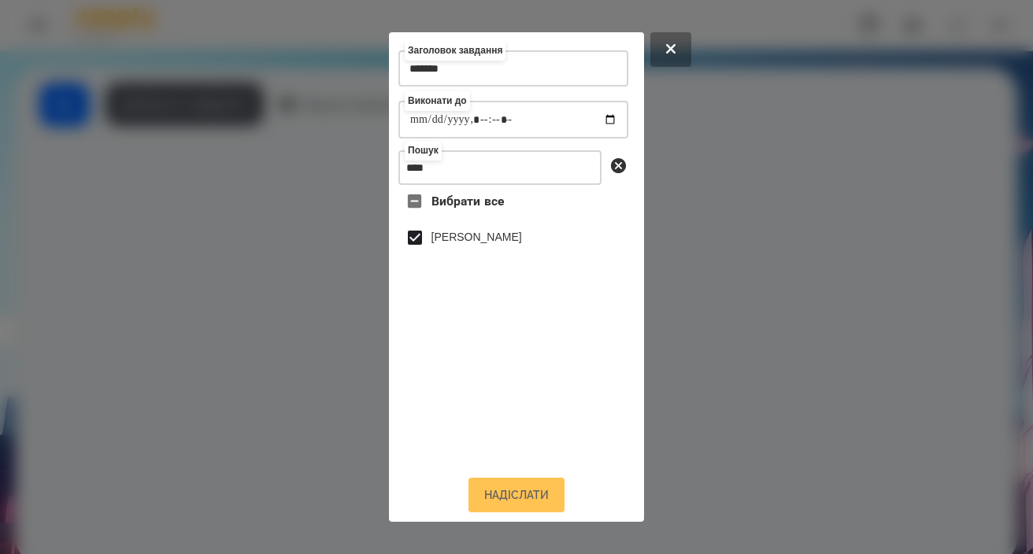
scroll to position [26, 0]
click at [505, 492] on button "Надіслати" at bounding box center [517, 495] width 96 height 35
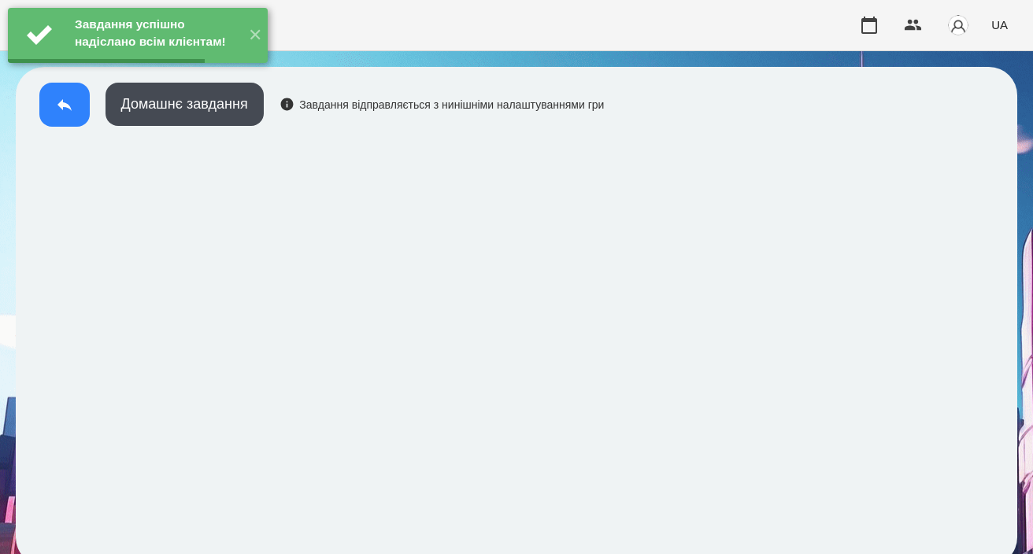
click at [67, 117] on button at bounding box center [64, 105] width 50 height 44
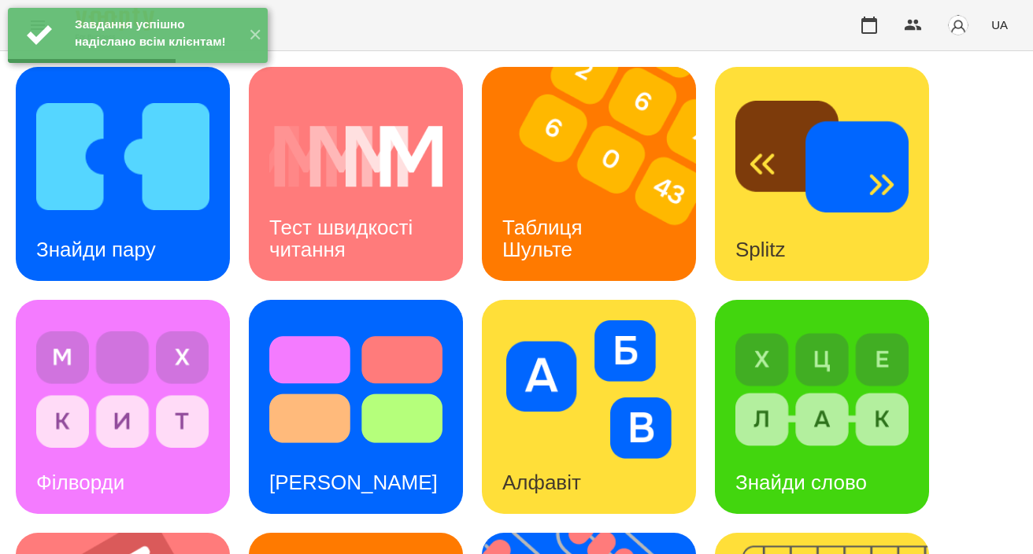
click at [795, 340] on img at bounding box center [822, 390] width 173 height 139
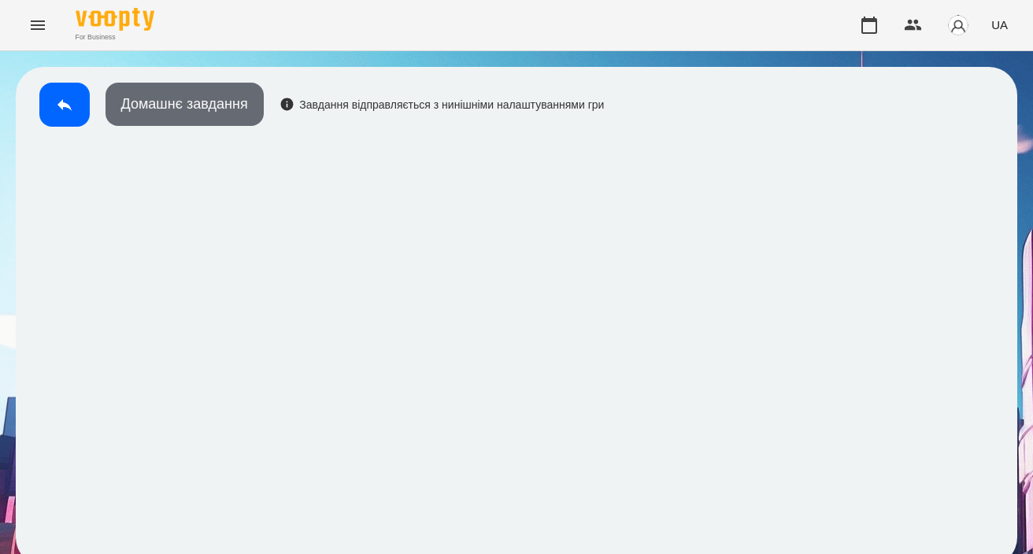
click at [247, 106] on button "Домашнє завдання" at bounding box center [185, 104] width 158 height 43
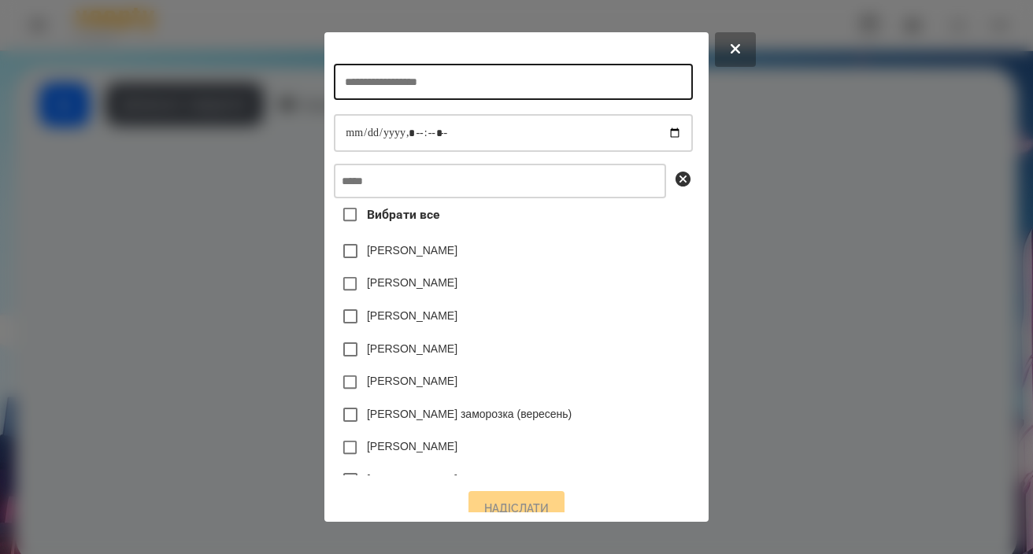
click at [584, 94] on input "text" at bounding box center [513, 82] width 358 height 36
type input "*"
type input "**********"
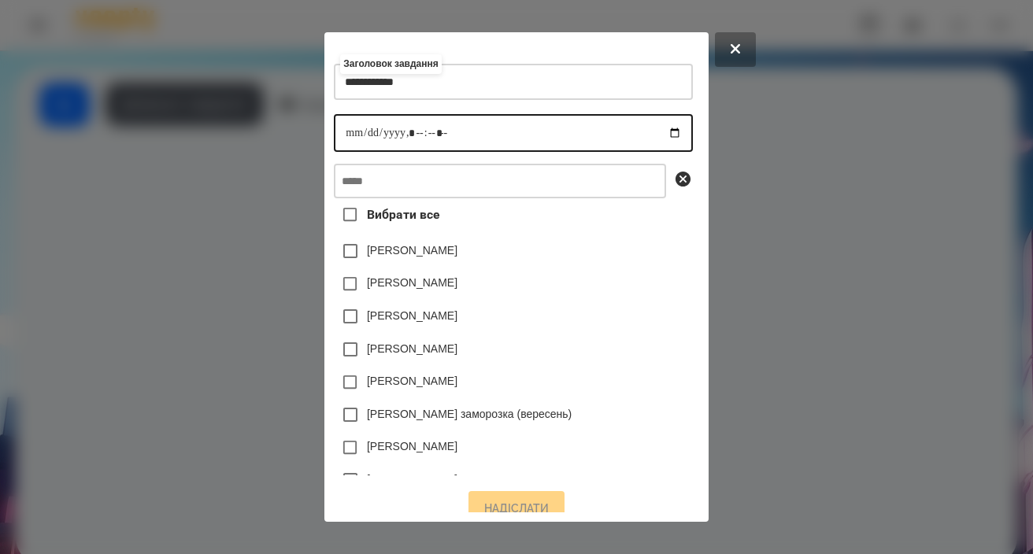
click at [335, 141] on input "datetime-local" at bounding box center [513, 133] width 358 height 38
click at [411, 126] on input "datetime-local" at bounding box center [513, 133] width 358 height 38
click at [411, 140] on input "datetime-local" at bounding box center [513, 133] width 358 height 38
type input "**********"
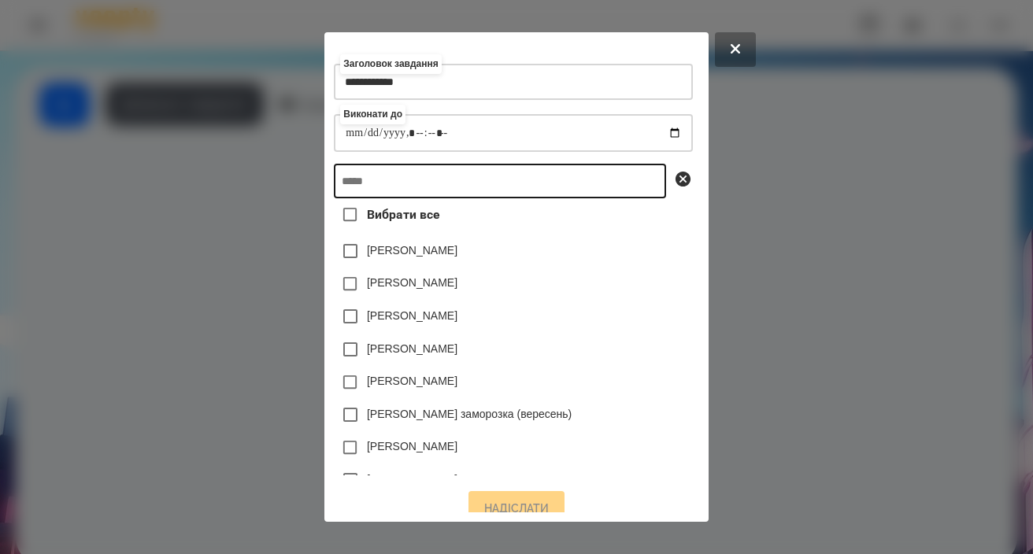
click at [446, 186] on input "text" at bounding box center [500, 181] width 332 height 35
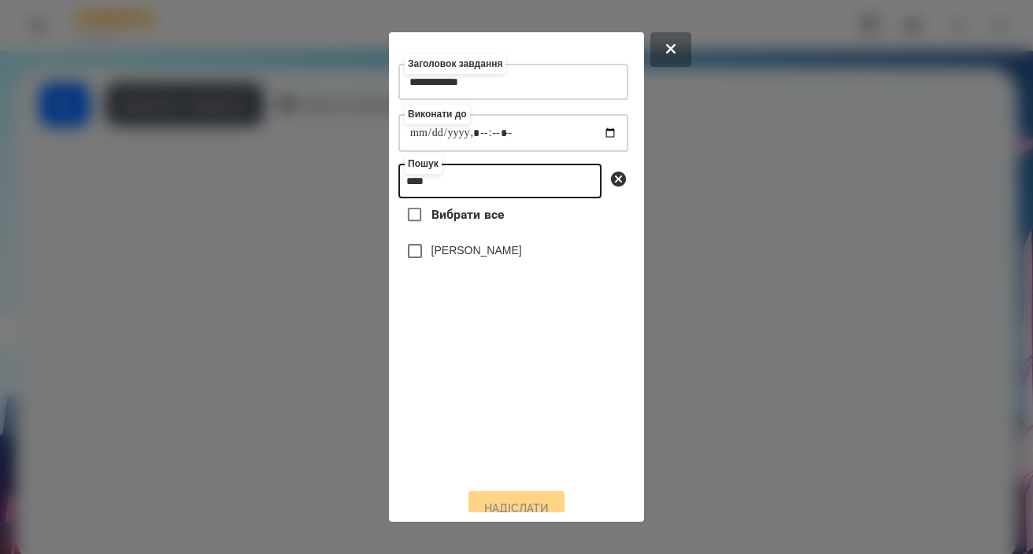
type input "****"
drag, startPoint x: 468, startPoint y: 266, endPoint x: 478, endPoint y: 310, distance: 45.3
click at [468, 258] on label "Вероніка Скиба" at bounding box center [477, 251] width 91 height 16
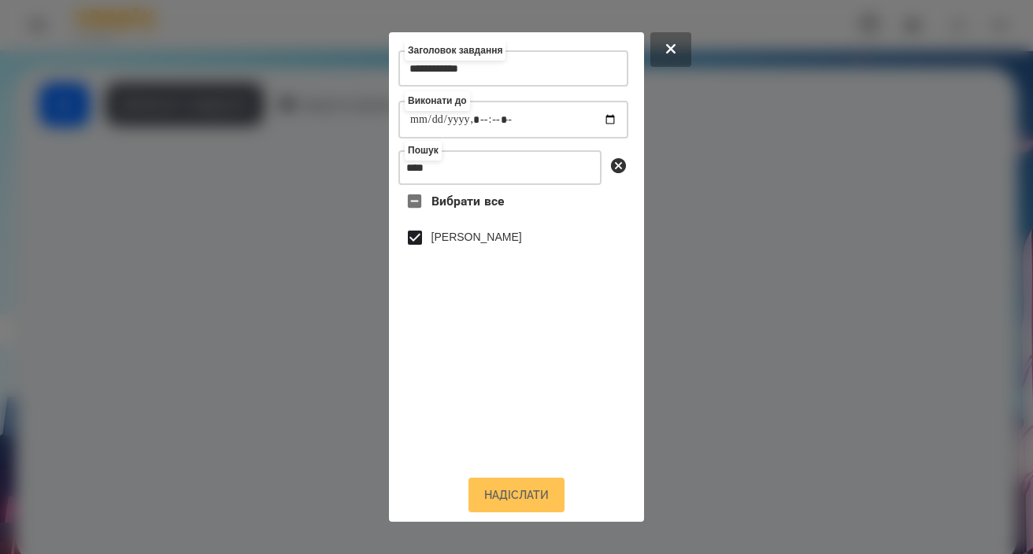
scroll to position [26, 0]
click at [511, 499] on button "Надіслати" at bounding box center [517, 495] width 96 height 35
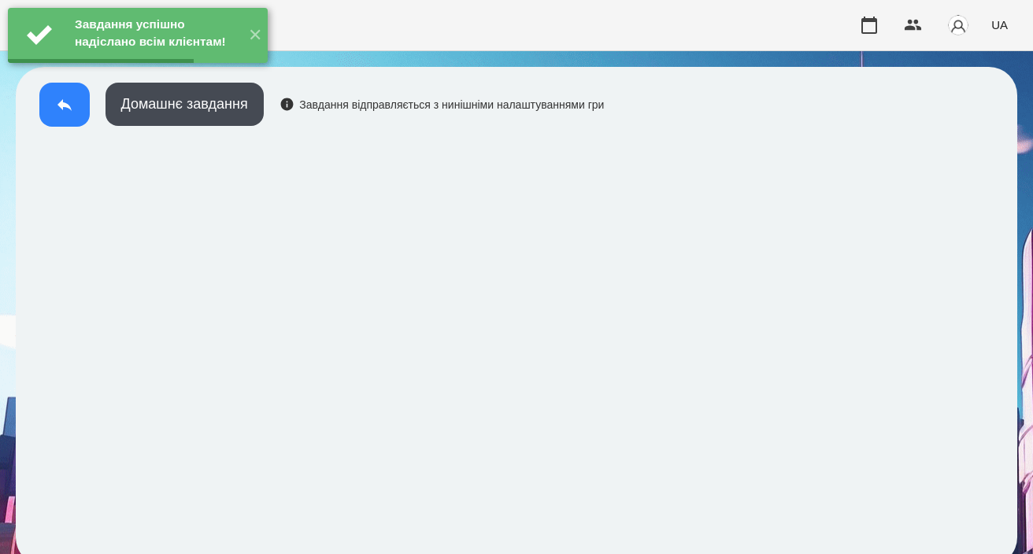
click at [69, 119] on button at bounding box center [64, 105] width 50 height 44
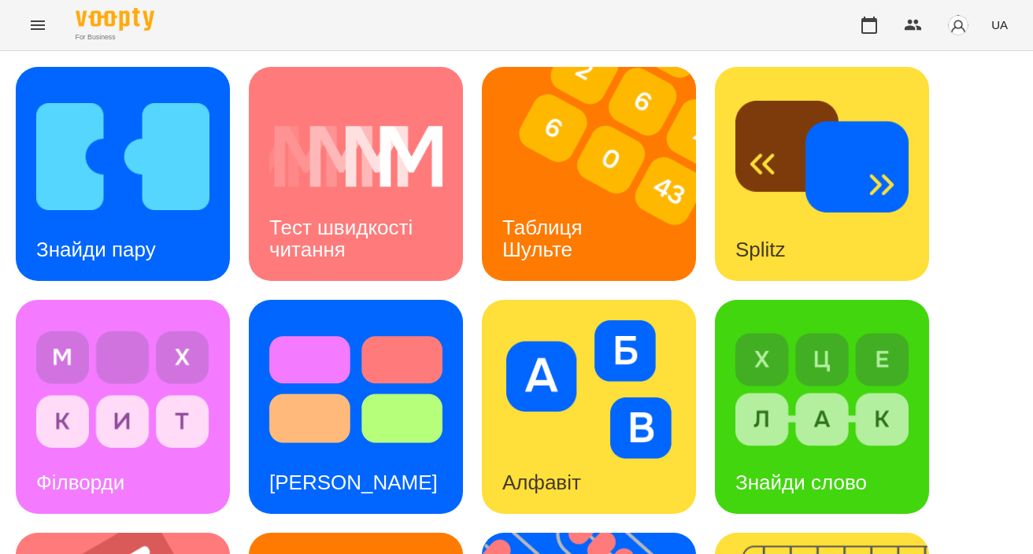
scroll to position [623, 0]
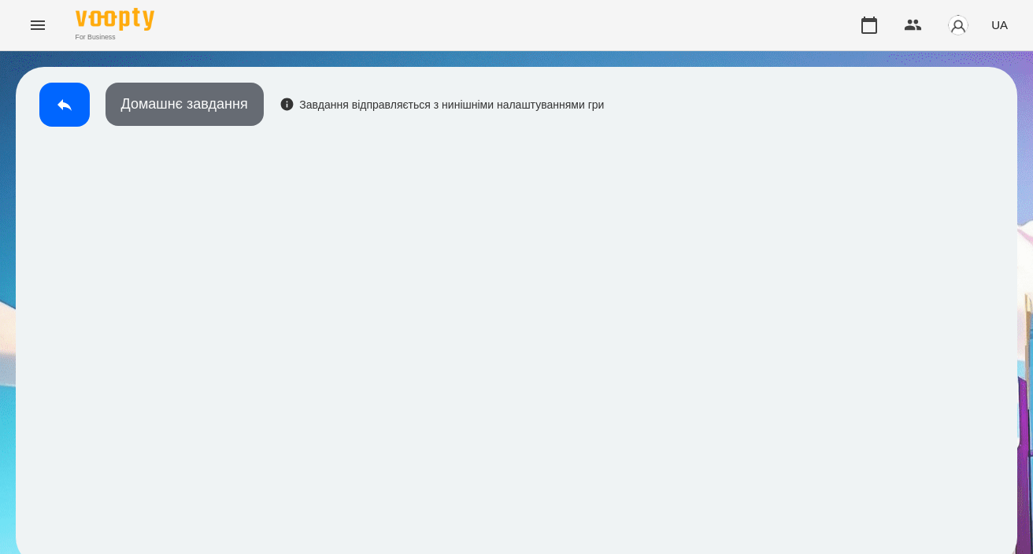
click at [239, 87] on button "Домашнє завдання" at bounding box center [185, 104] width 158 height 43
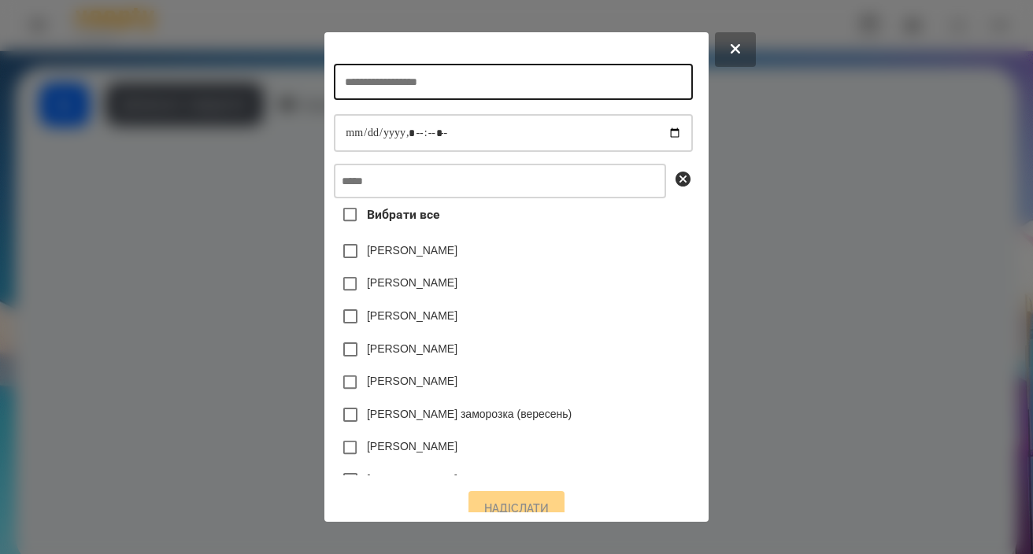
click at [391, 83] on input "text" at bounding box center [513, 82] width 358 height 36
type input "**********"
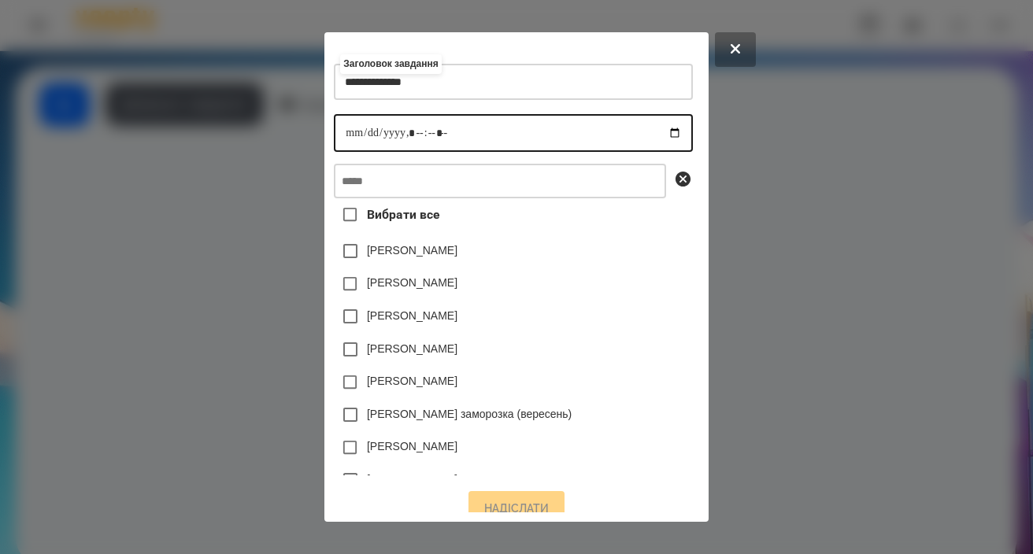
click at [334, 136] on input "datetime-local" at bounding box center [513, 133] width 358 height 38
click at [407, 140] on input "datetime-local" at bounding box center [513, 133] width 358 height 38
type input "**********"
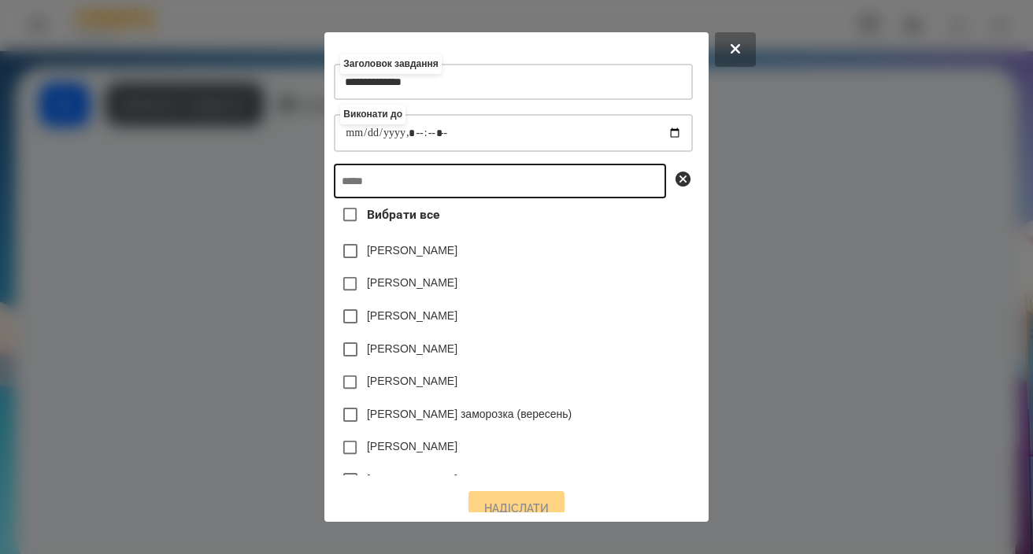
click at [446, 183] on input "text" at bounding box center [500, 181] width 332 height 35
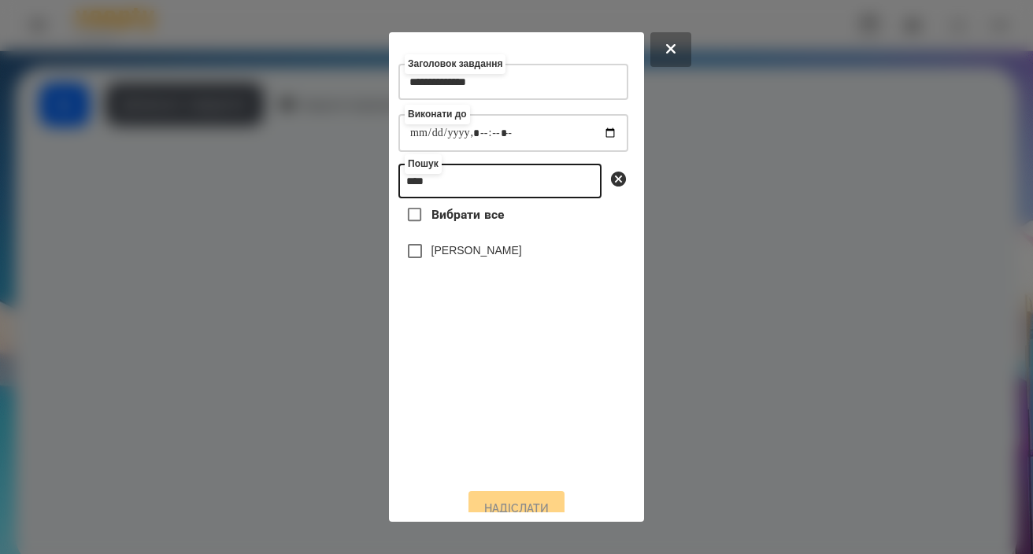
type input "****"
click at [459, 258] on label "Вероніка Скиба" at bounding box center [477, 251] width 91 height 16
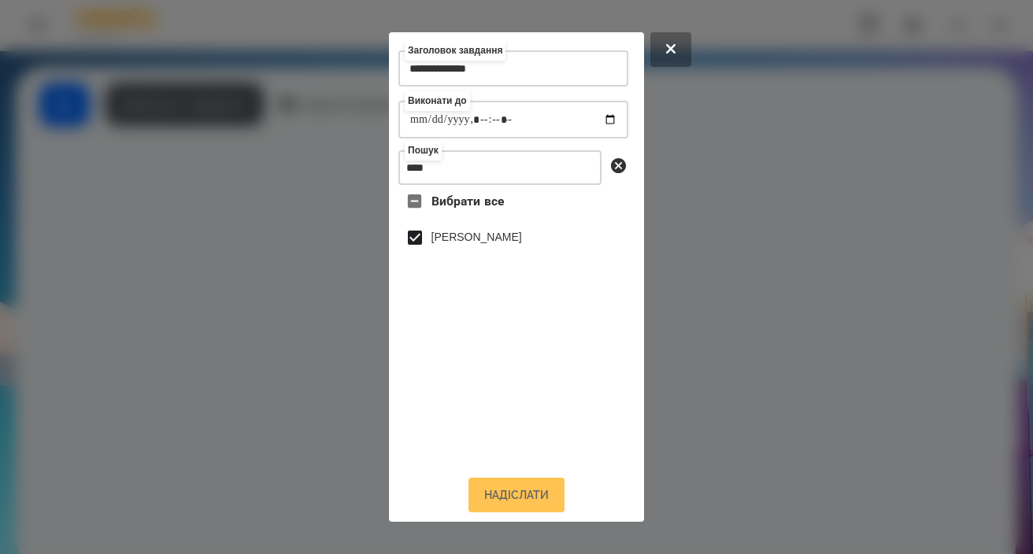
click at [514, 492] on button "Надіслати" at bounding box center [517, 495] width 96 height 35
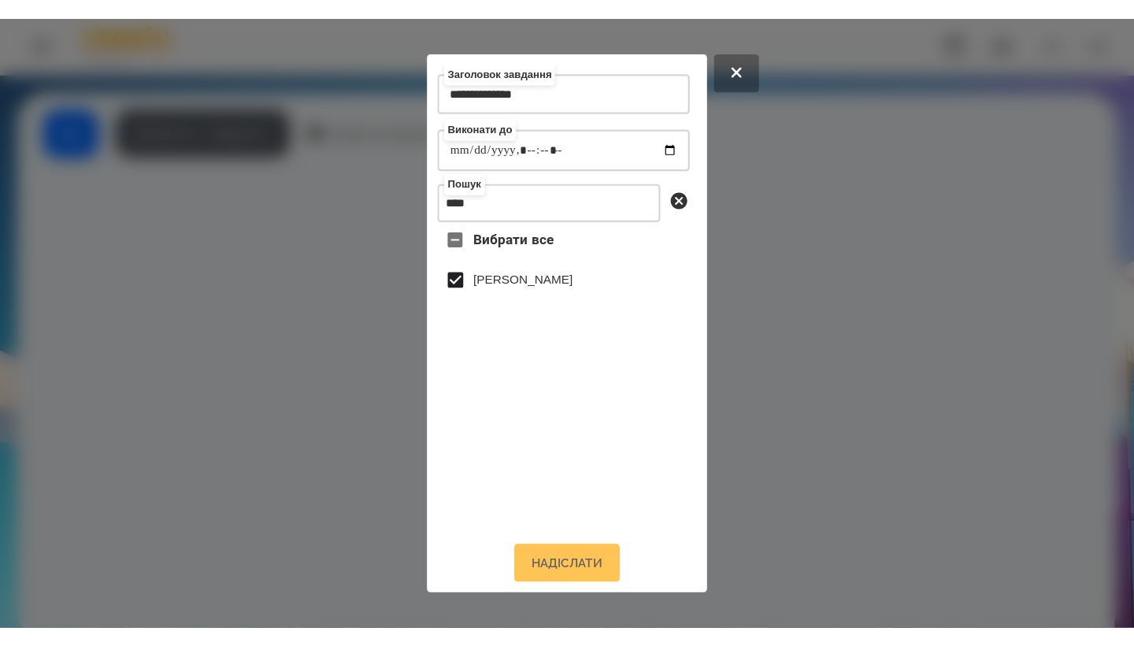
scroll to position [26, 0]
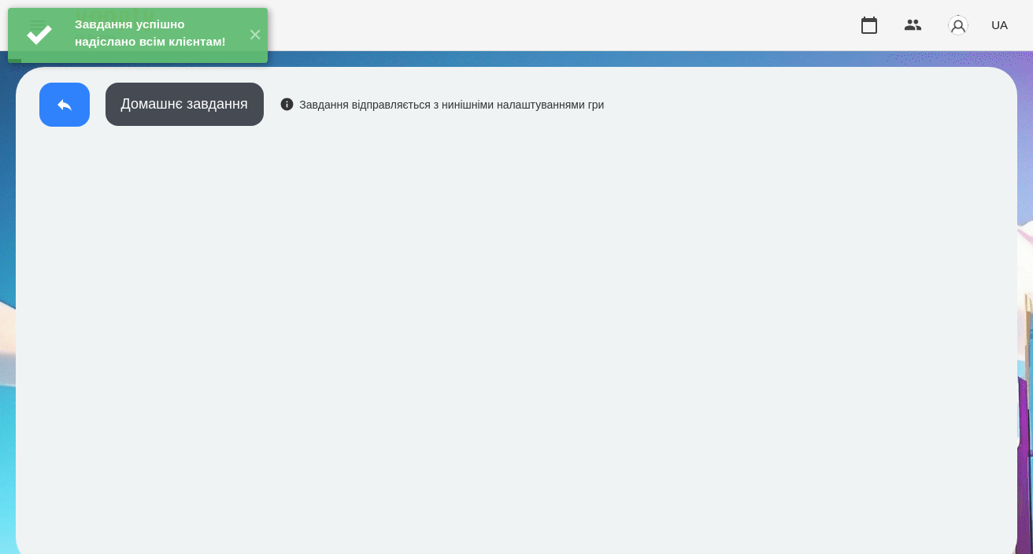
click at [60, 113] on icon at bounding box center [64, 104] width 19 height 19
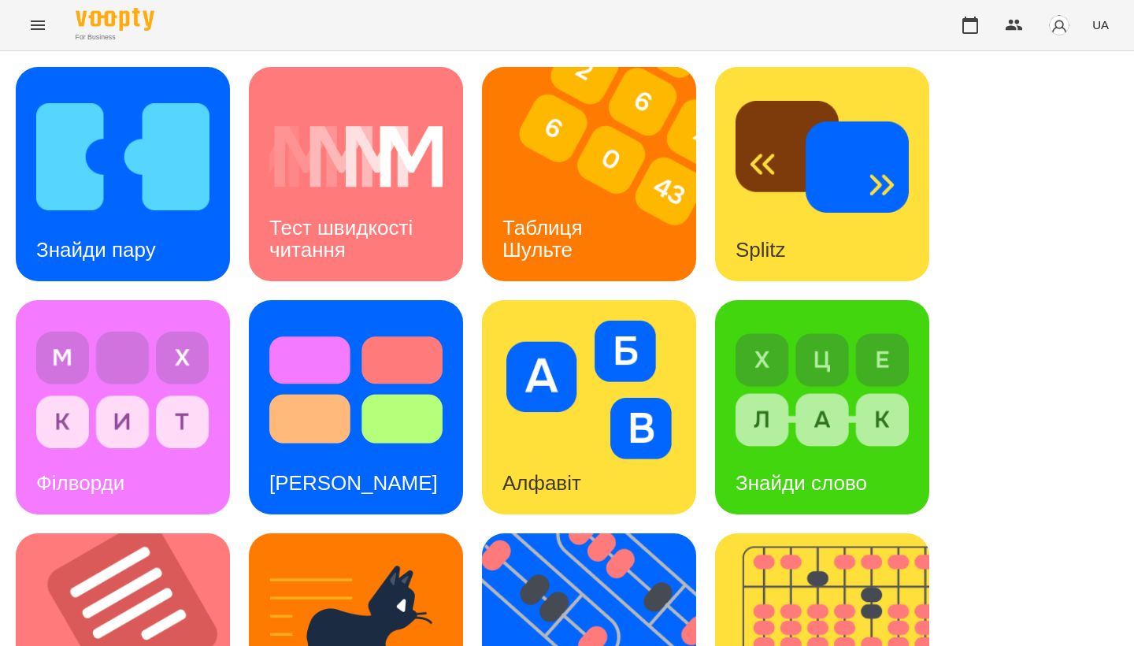
scroll to position [245, 0]
click at [580, 321] on img at bounding box center [588, 390] width 173 height 139
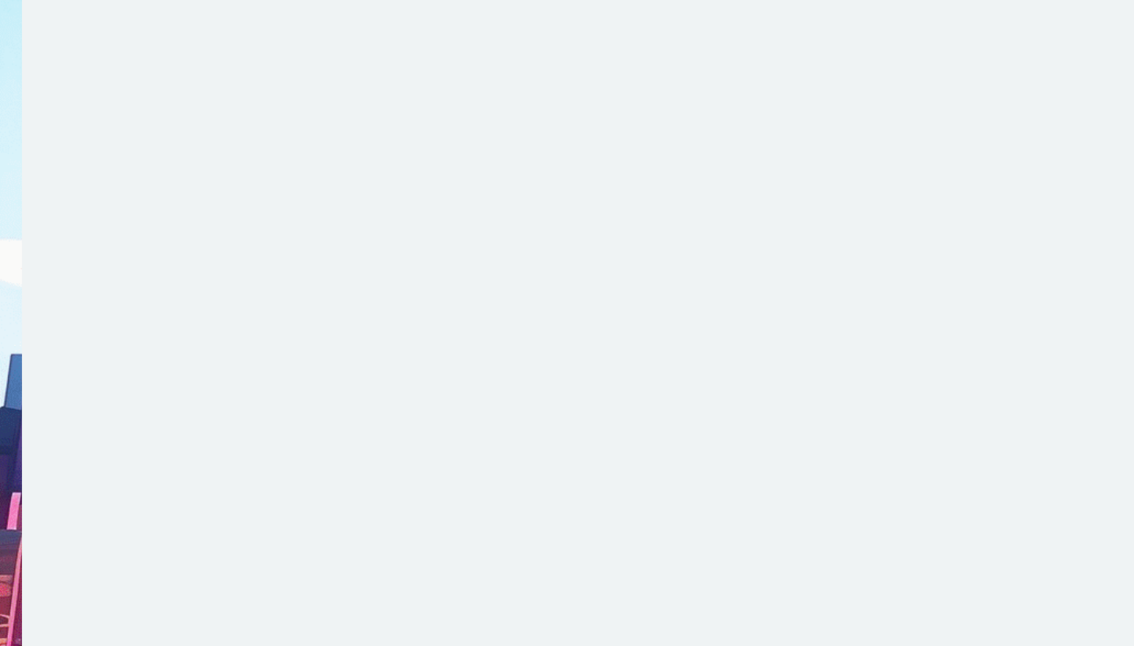
scroll to position [2, 0]
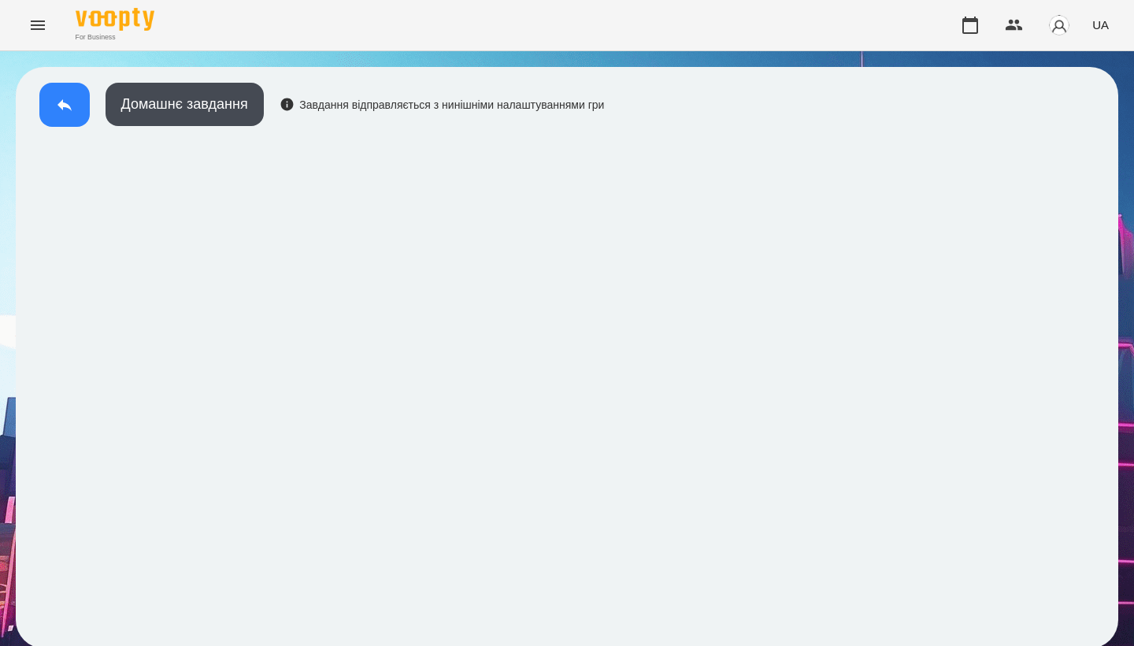
click at [71, 108] on icon at bounding box center [64, 104] width 19 height 19
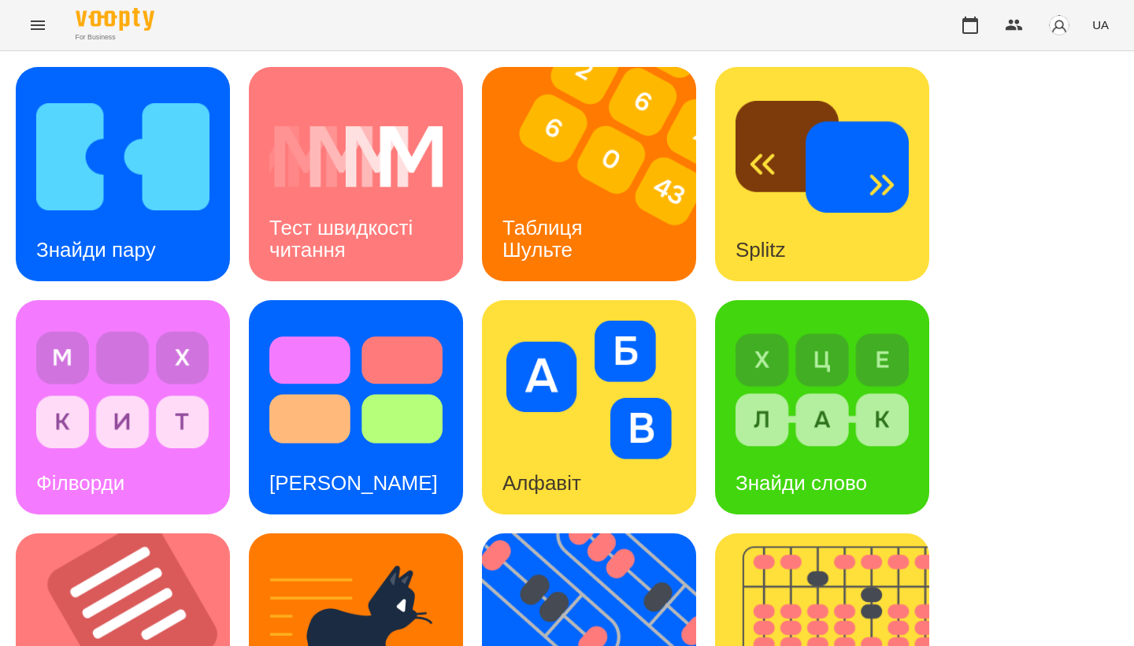
click at [239, 286] on div "Знайди пару Тест швидкості читання Таблиця Шульте Splitz Філворди Тест Струпа А…" at bounding box center [567, 640] width 1102 height 1147
click at [136, 533] on img at bounding box center [133, 640] width 234 height 214
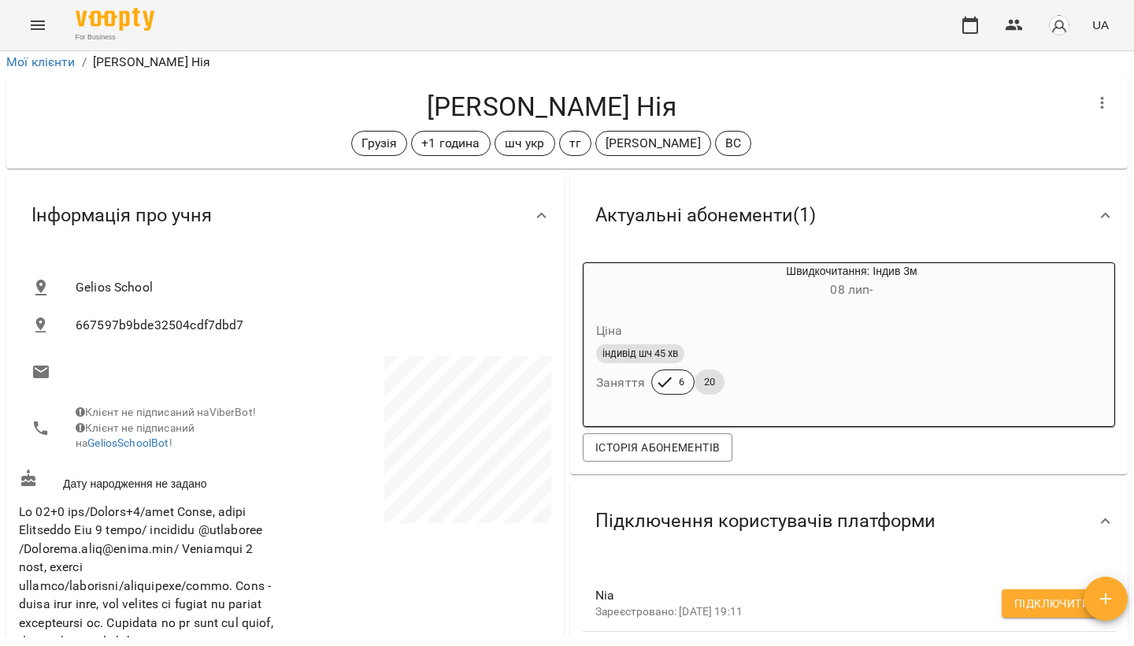
scroll to position [6, 0]
